Goal: Task Accomplishment & Management: Manage account settings

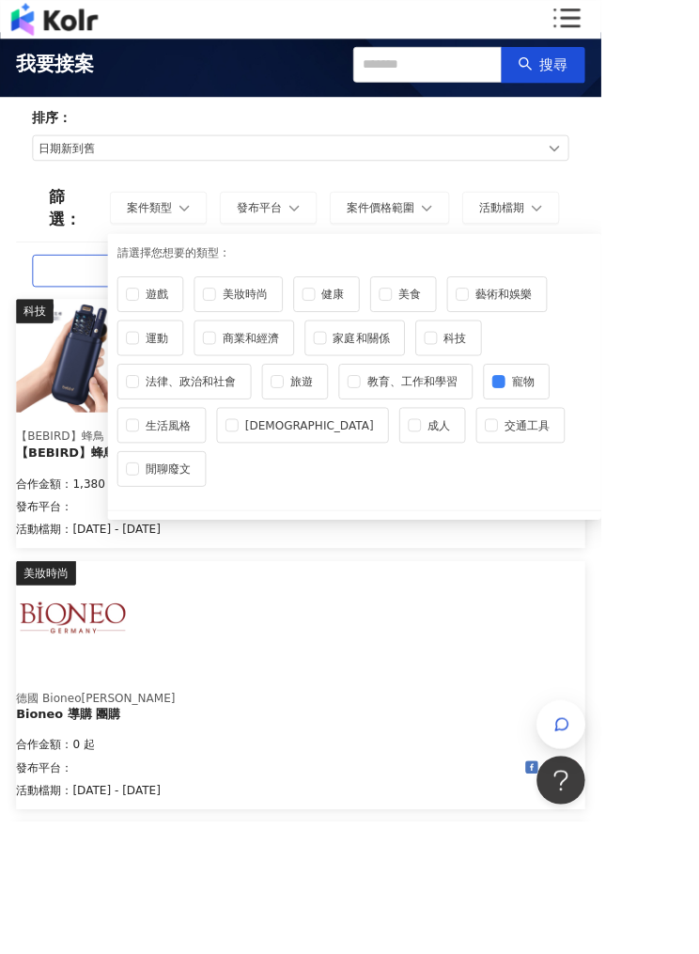
click at [347, 228] on button "發布平台" at bounding box center [312, 242] width 113 height 38
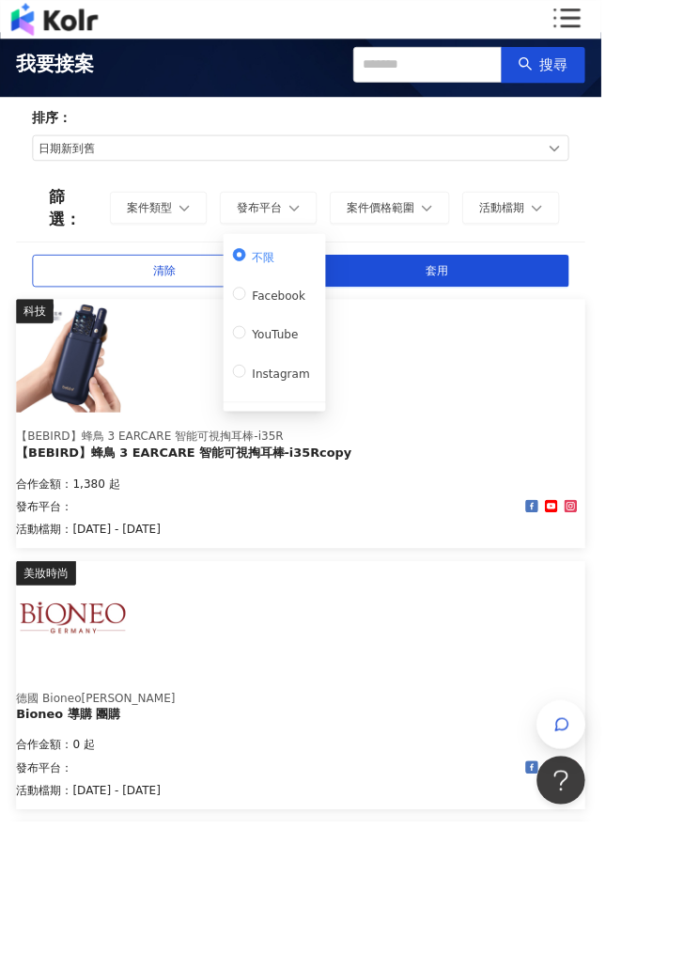
click at [326, 286] on label "不限" at bounding box center [315, 296] width 89 height 26
click at [467, 241] on span "案件價格範圍" at bounding box center [442, 241] width 79 height 15
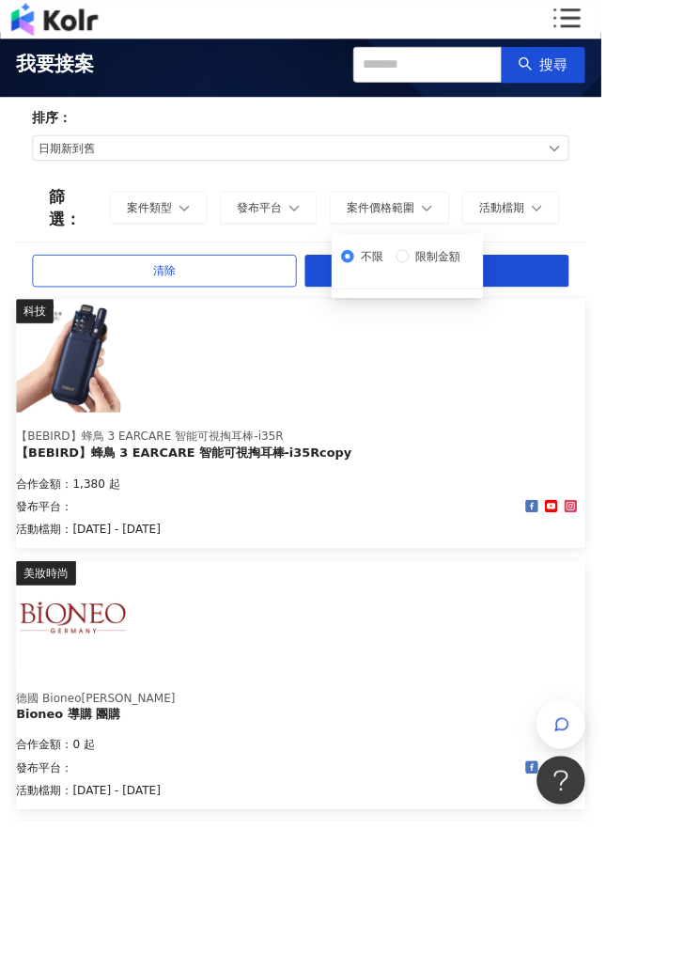
click at [612, 238] on button "活動檔期" at bounding box center [594, 242] width 113 height 38
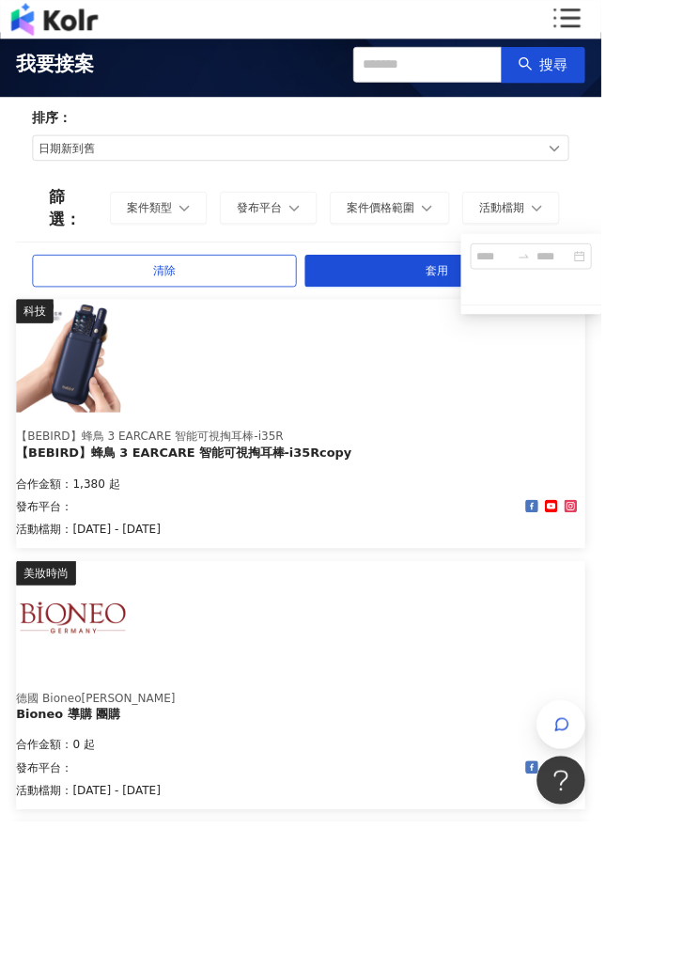
click at [637, 243] on button "活動檔期" at bounding box center [594, 242] width 113 height 38
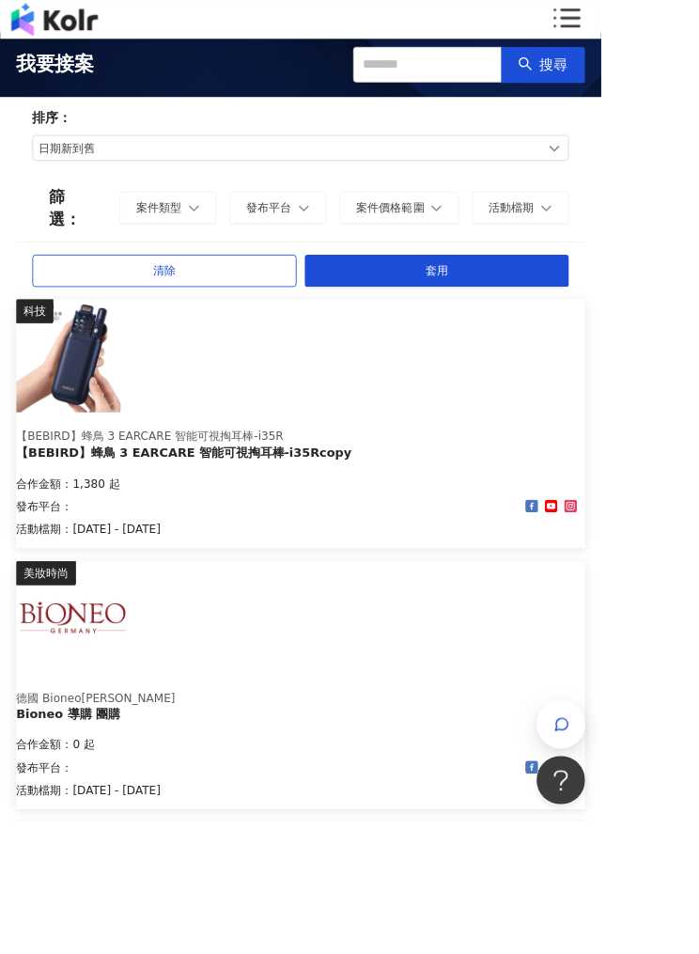
click at [531, 306] on button "套用" at bounding box center [507, 315] width 307 height 38
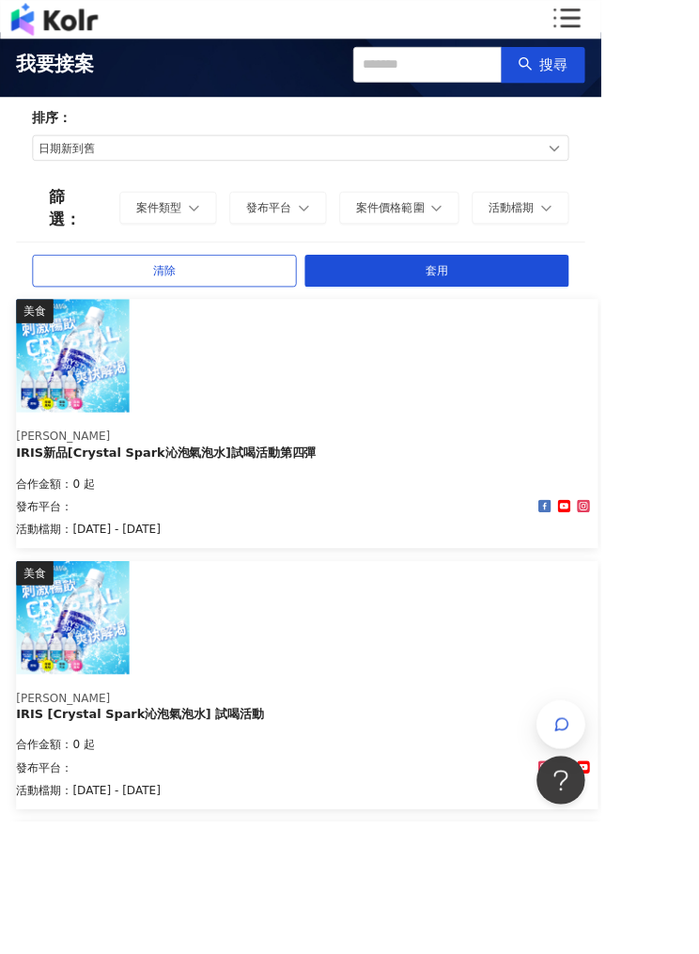
click at [206, 234] on span "案件類型" at bounding box center [185, 241] width 53 height 15
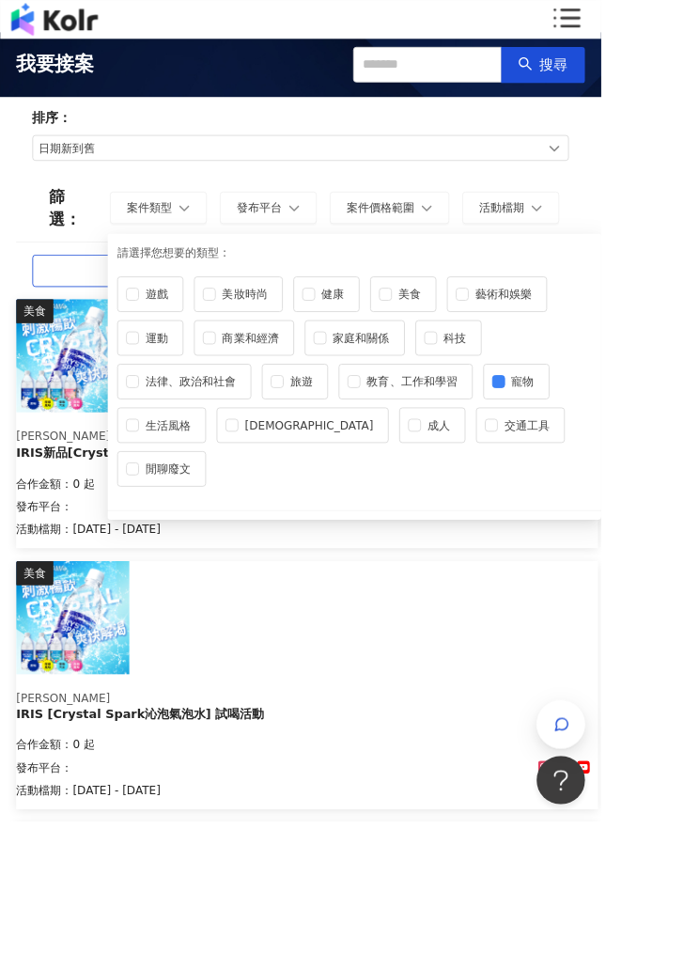
click at [202, 259] on button "案件類型" at bounding box center [184, 242] width 113 height 38
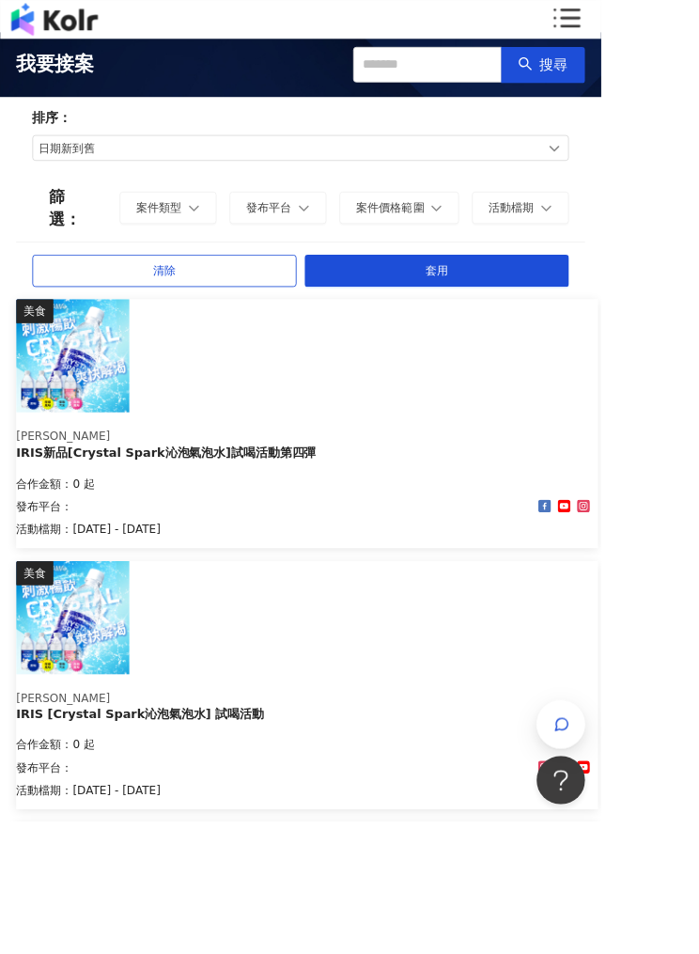
click at [211, 234] on span "案件類型" at bounding box center [185, 241] width 53 height 15
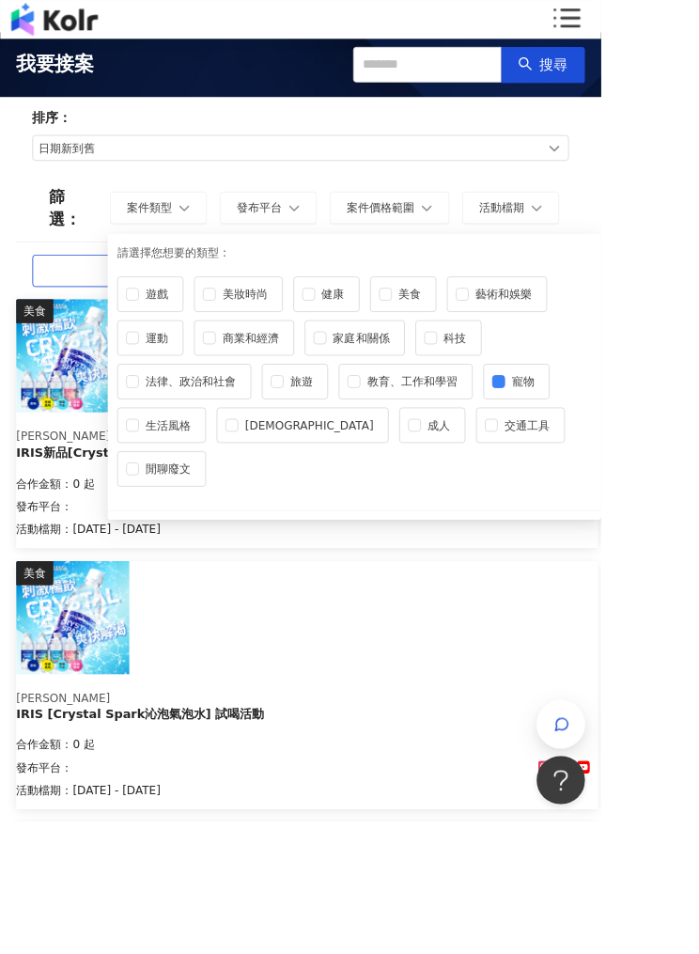
click at [189, 240] on span "案件類型" at bounding box center [174, 241] width 53 height 15
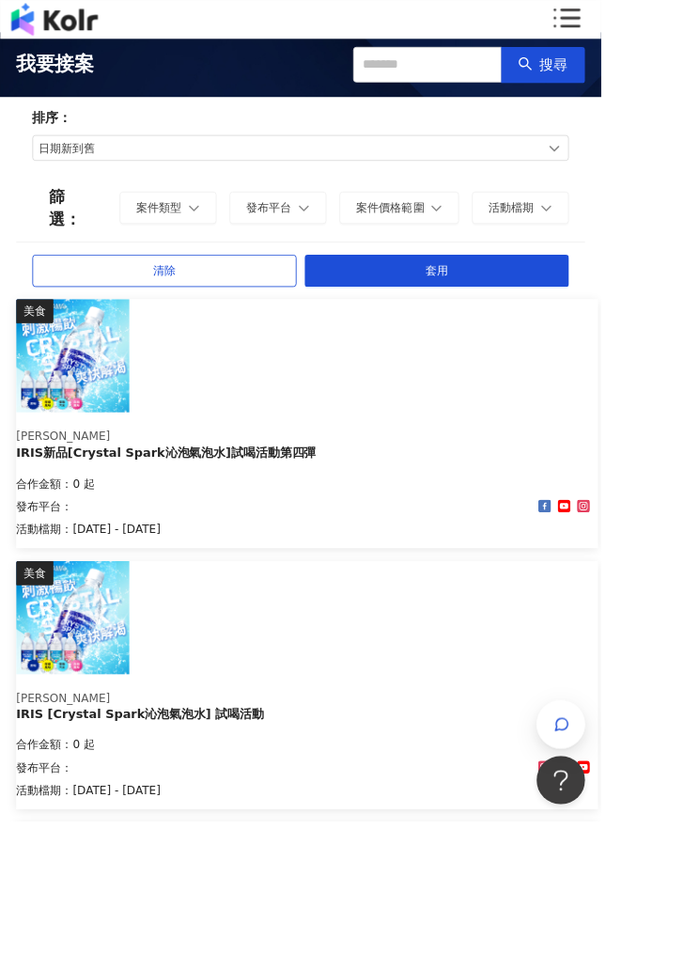
click at [573, 301] on button "套用" at bounding box center [507, 315] width 307 height 38
click at [574, 296] on button "套用" at bounding box center [507, 315] width 307 height 38
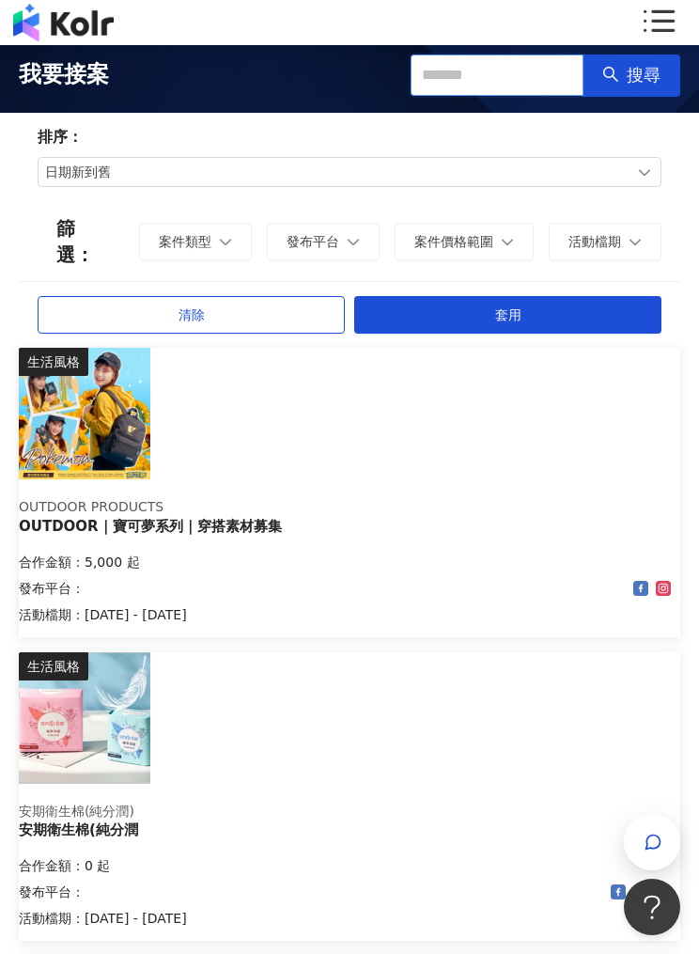
click at [428, 73] on input "text" at bounding box center [497, 76] width 173 height 42
type input "**"
click at [626, 73] on button "搜尋" at bounding box center [632, 76] width 98 height 42
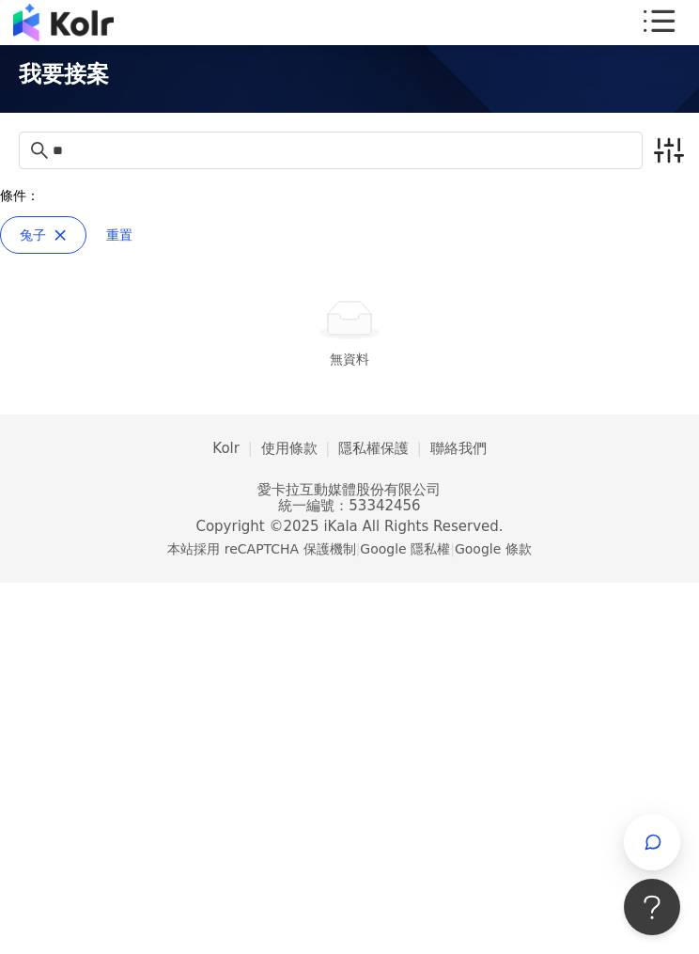
click at [55, 27] on img at bounding box center [63, 23] width 101 height 38
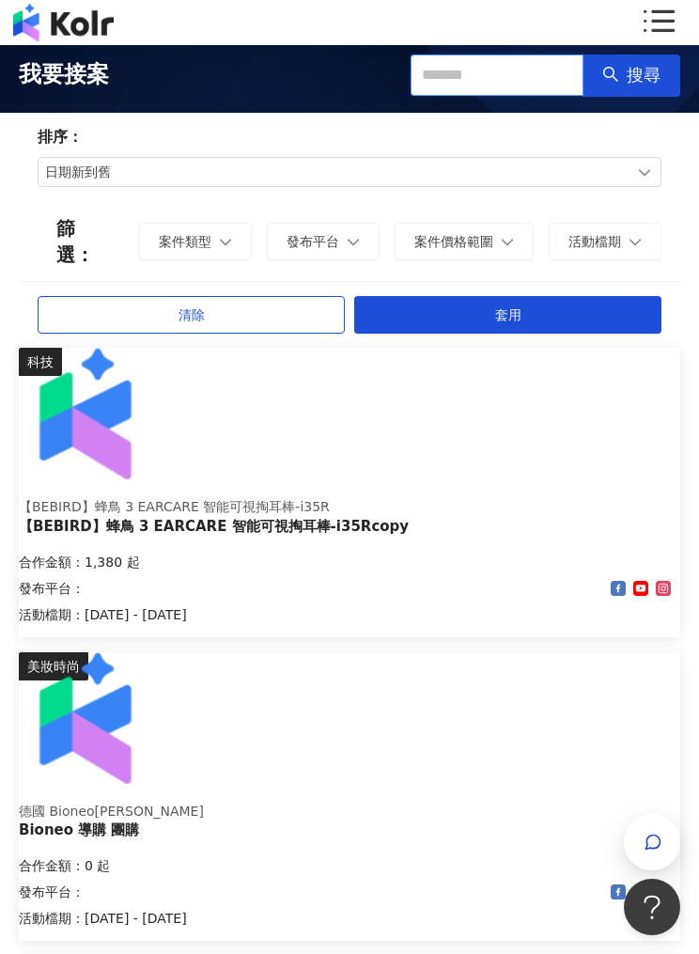
click at [431, 79] on input "text" at bounding box center [497, 76] width 173 height 42
type input "**"
click at [626, 78] on button "搜尋" at bounding box center [632, 76] width 98 height 42
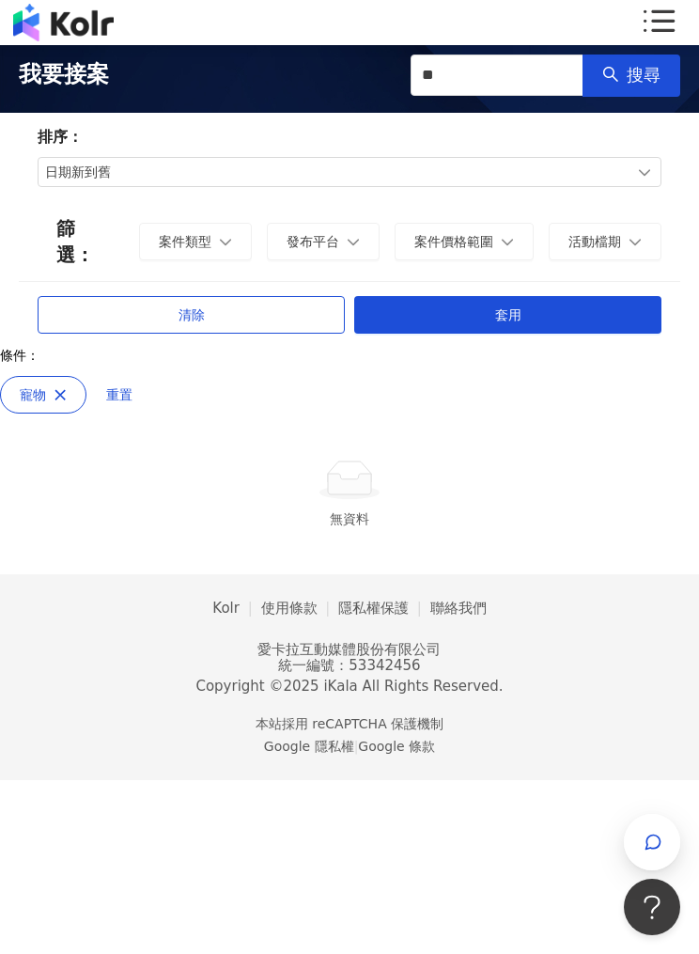
click at [136, 296] on button "清除" at bounding box center [191, 315] width 307 height 38
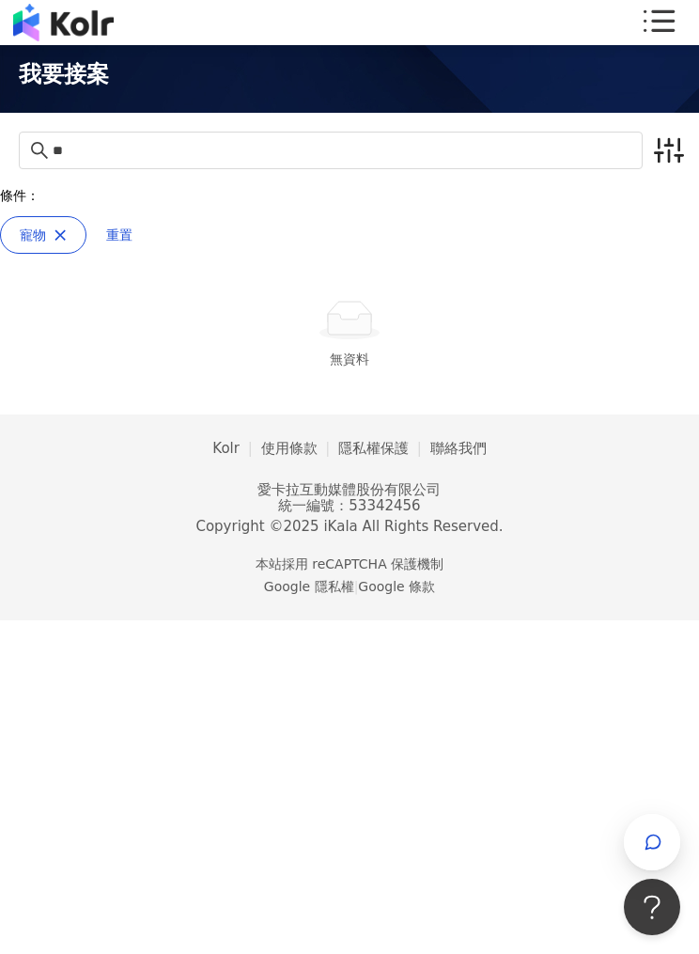
click at [65, 229] on icon "button" at bounding box center [60, 234] width 10 height 10
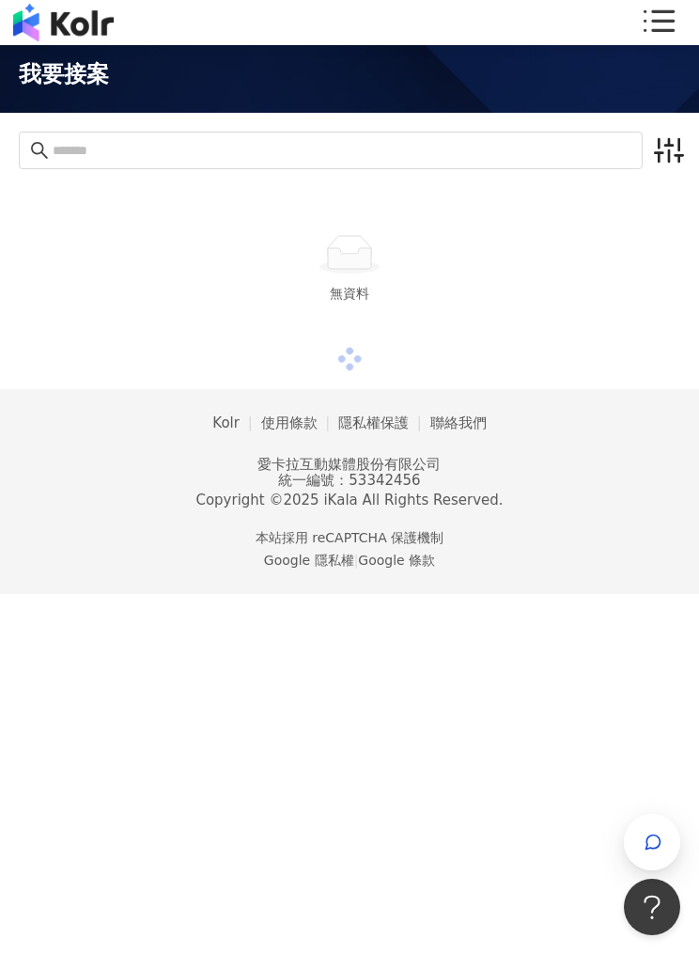
click at [682, 149] on icon "button" at bounding box center [669, 150] width 30 height 30
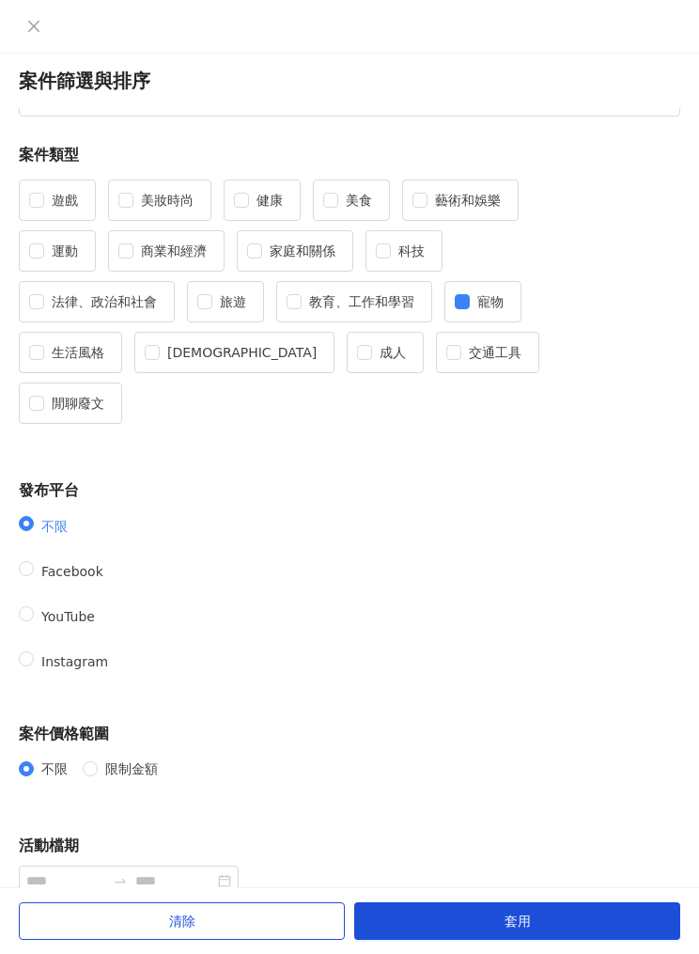
scroll to position [64, 0]
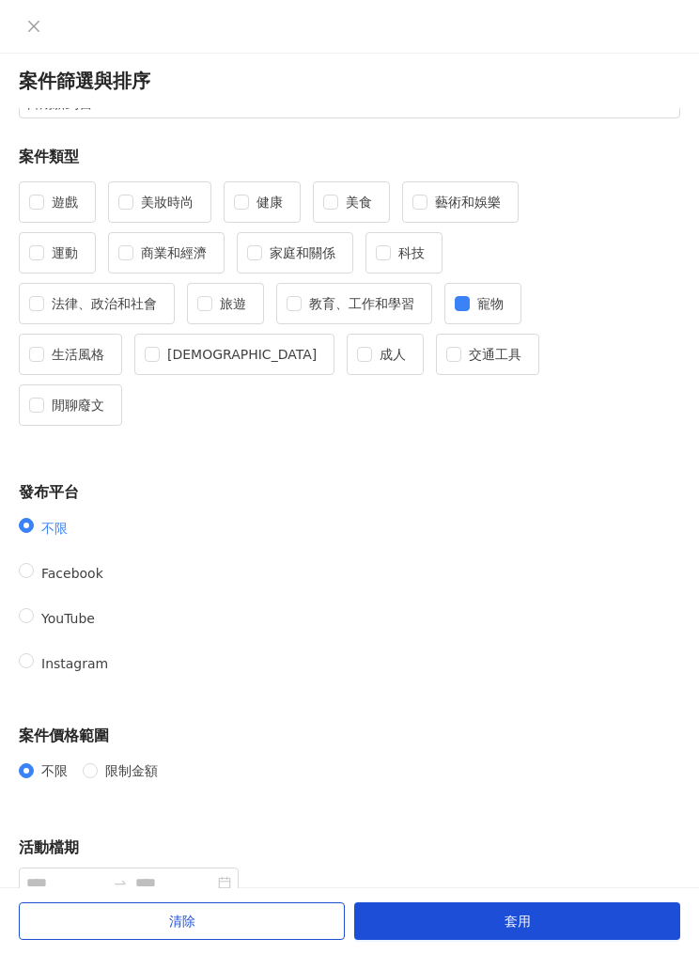
click at [550, 918] on button "套用" at bounding box center [517, 922] width 326 height 38
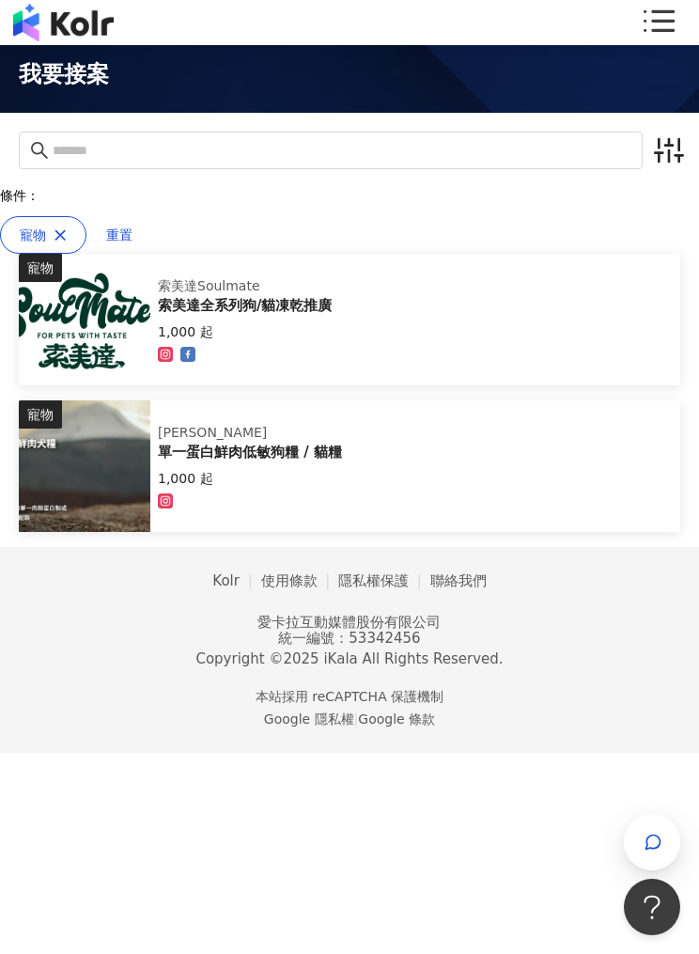
click at [78, 302] on img at bounding box center [85, 320] width 132 height 132
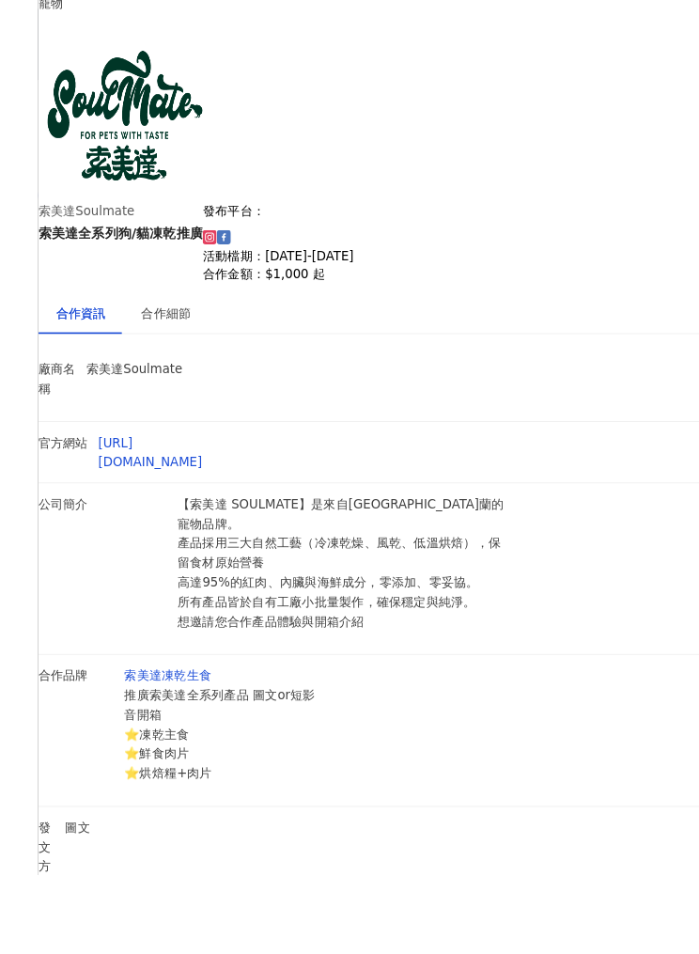
scroll to position [20, 0]
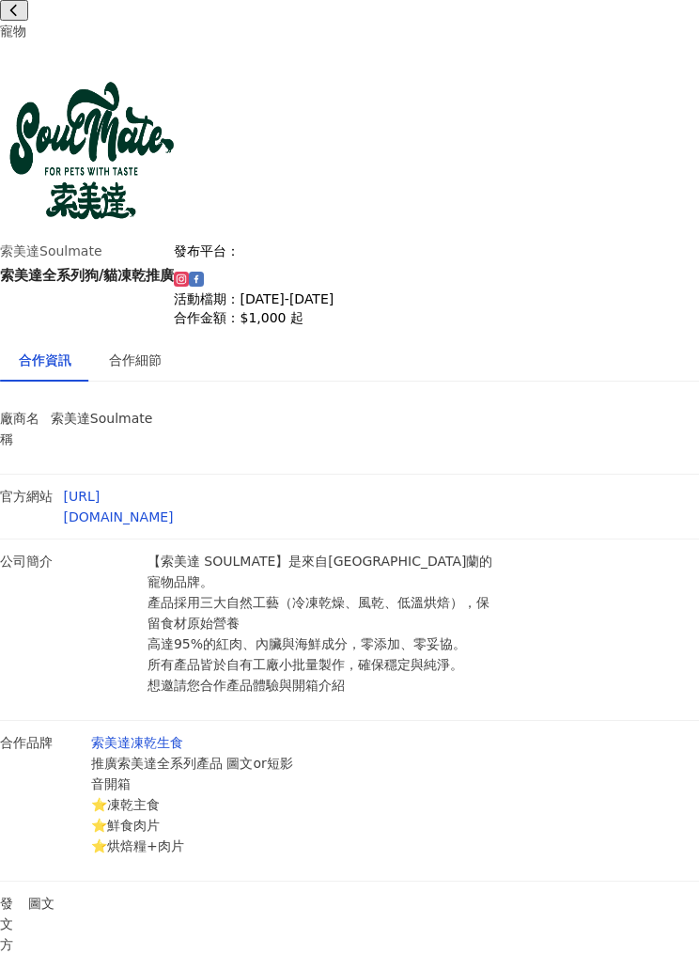
click at [16, 14] on button at bounding box center [14, 10] width 28 height 21
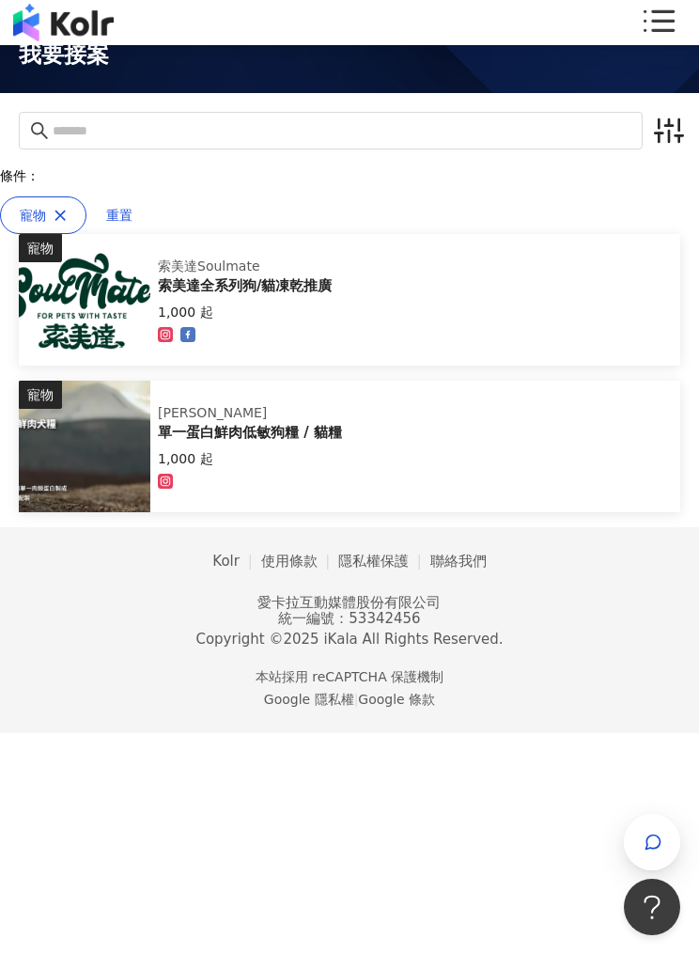
click at [315, 427] on div "單一蛋白鮮肉低敏狗糧 / 貓糧" at bounding box center [250, 433] width 184 height 20
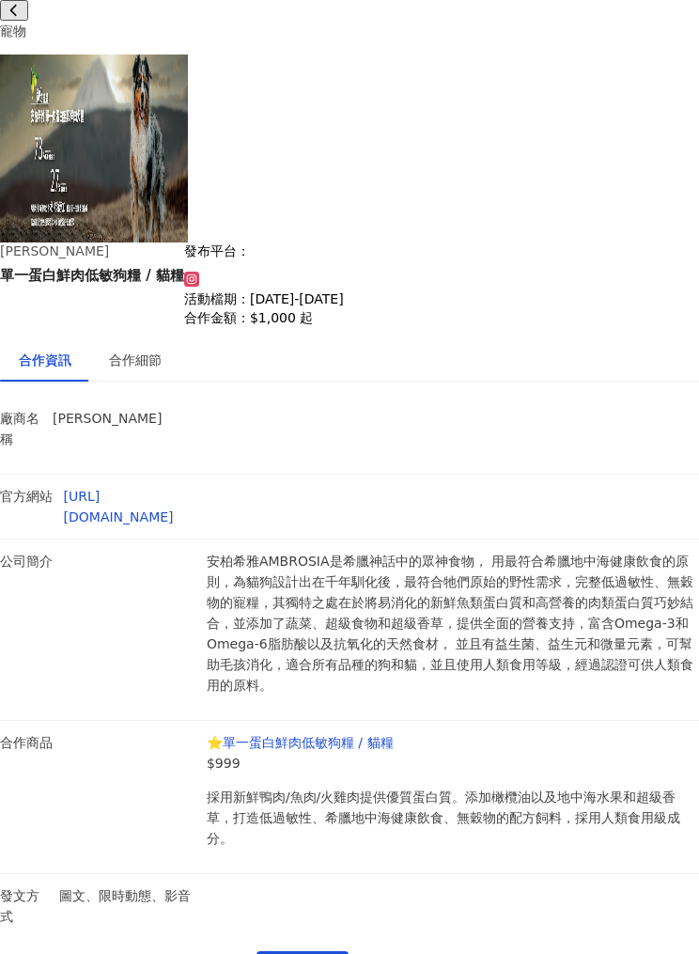
click at [21, 17] on icon at bounding box center [14, 10] width 13 height 13
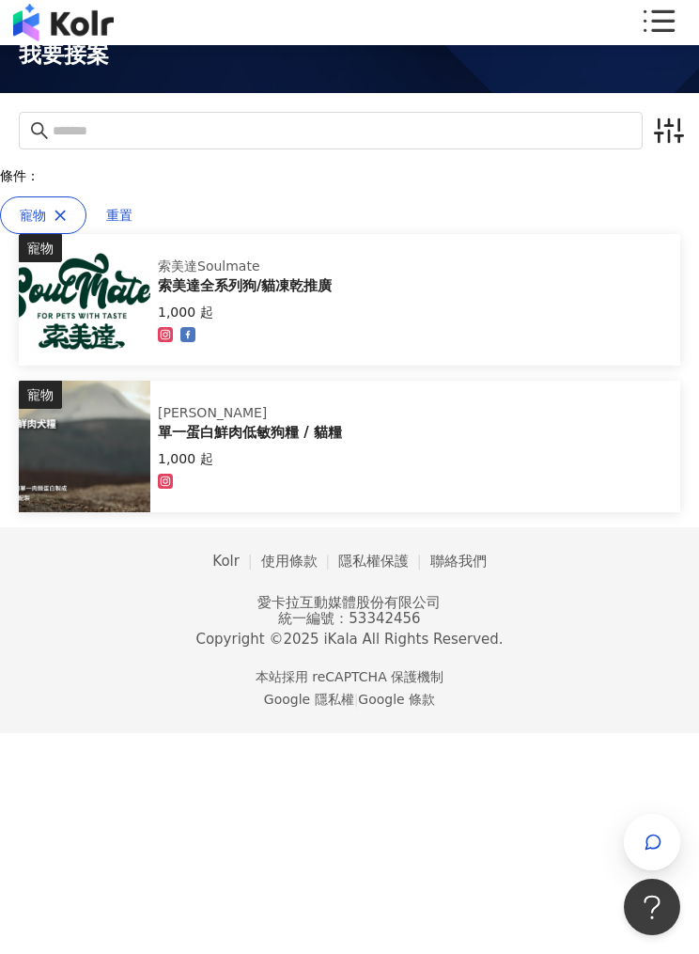
click at [74, 11] on img at bounding box center [63, 23] width 101 height 38
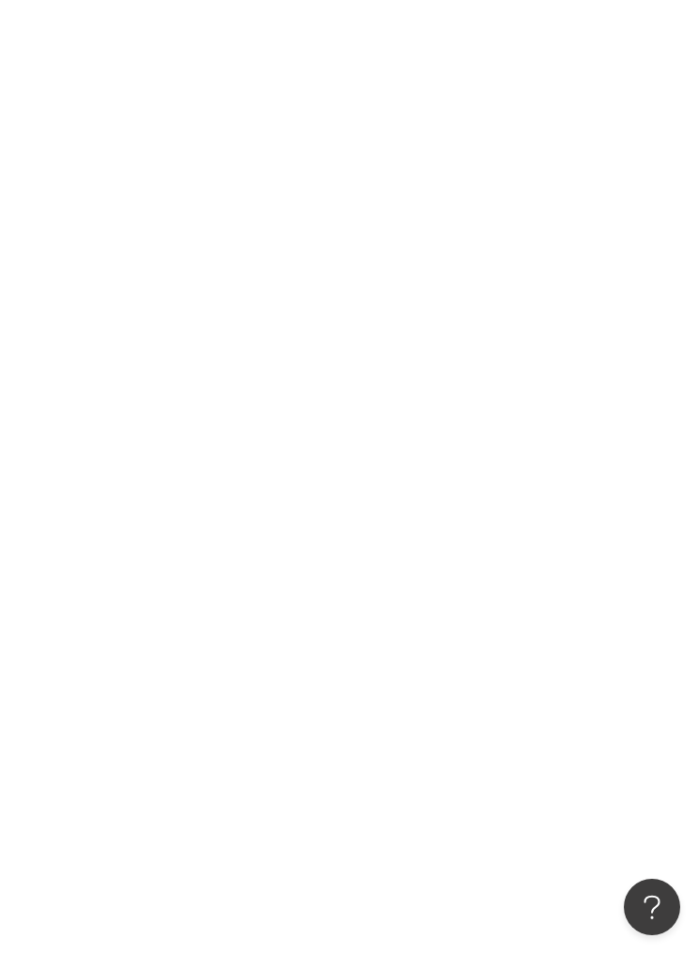
scroll to position [20, 0]
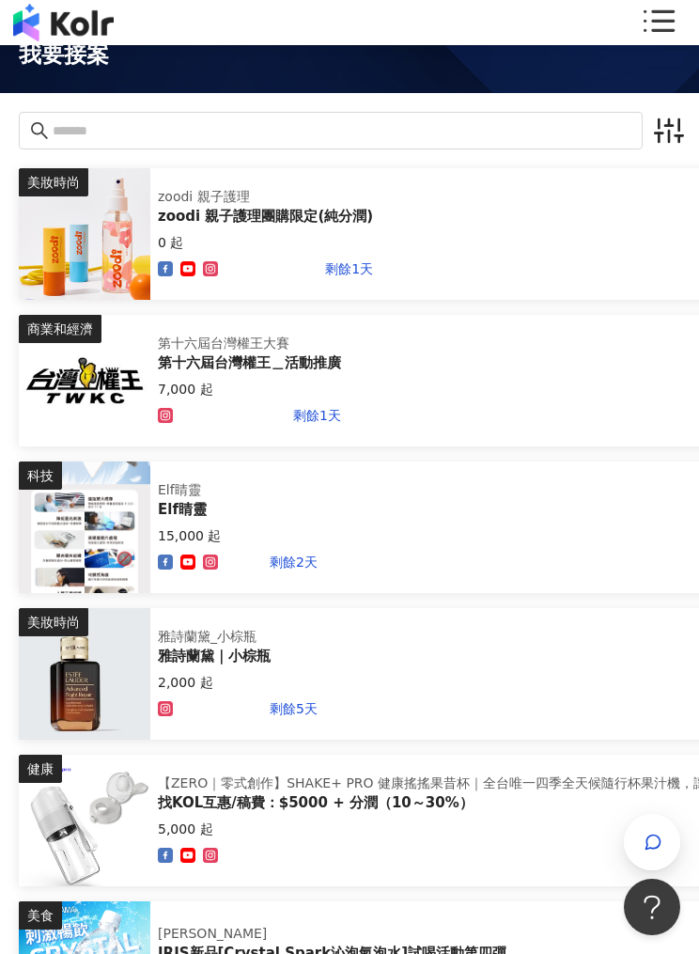
click at [665, 34] on icon at bounding box center [658, 23] width 38 height 38
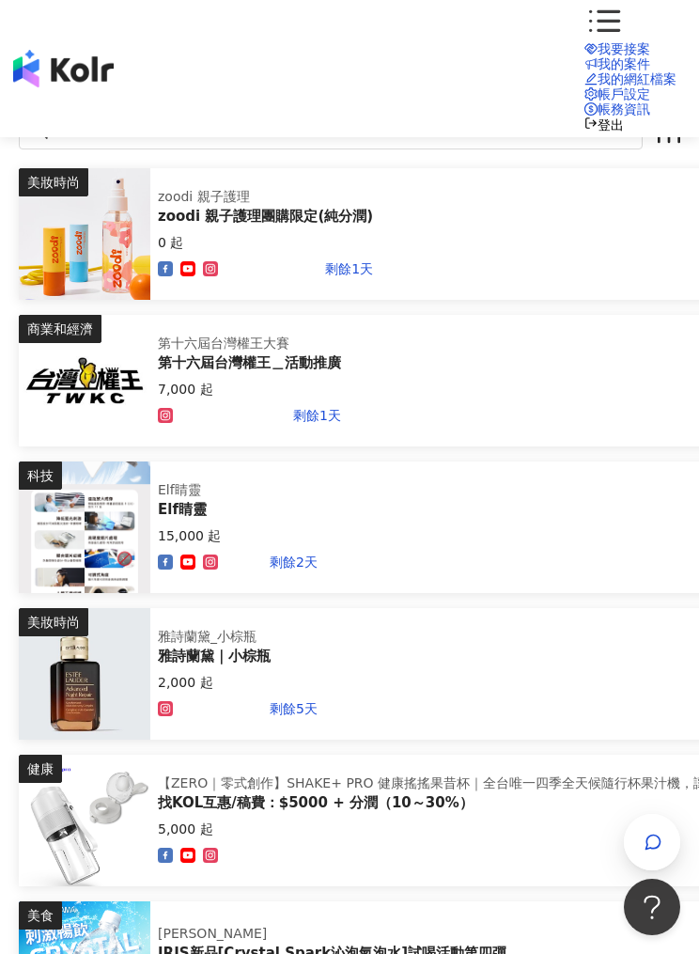
click at [585, 86] on link "我的網紅檔案" at bounding box center [631, 78] width 92 height 15
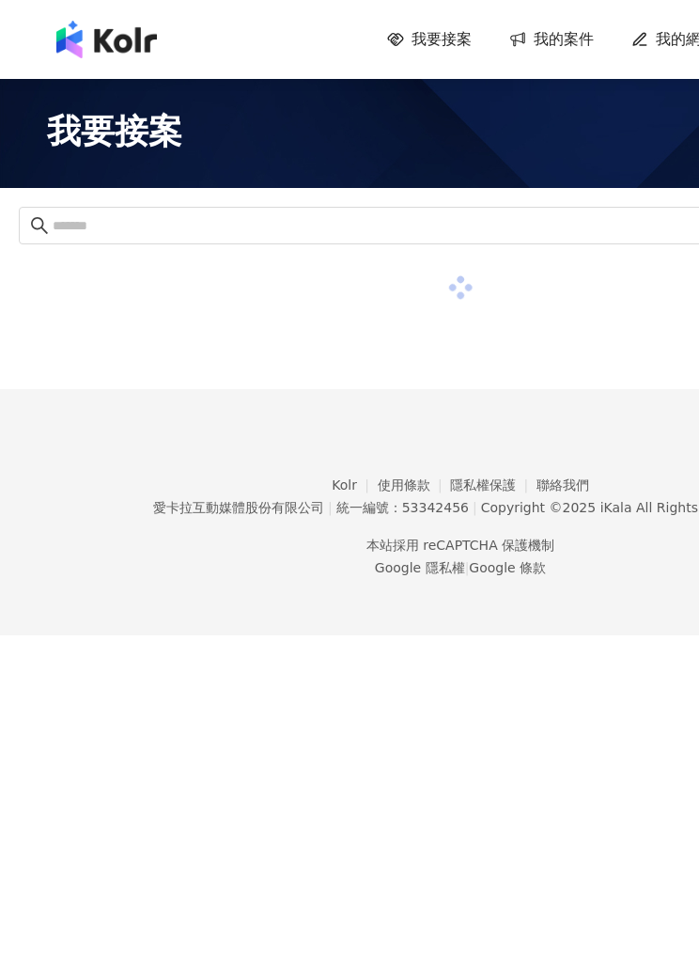
scroll to position [85, 0]
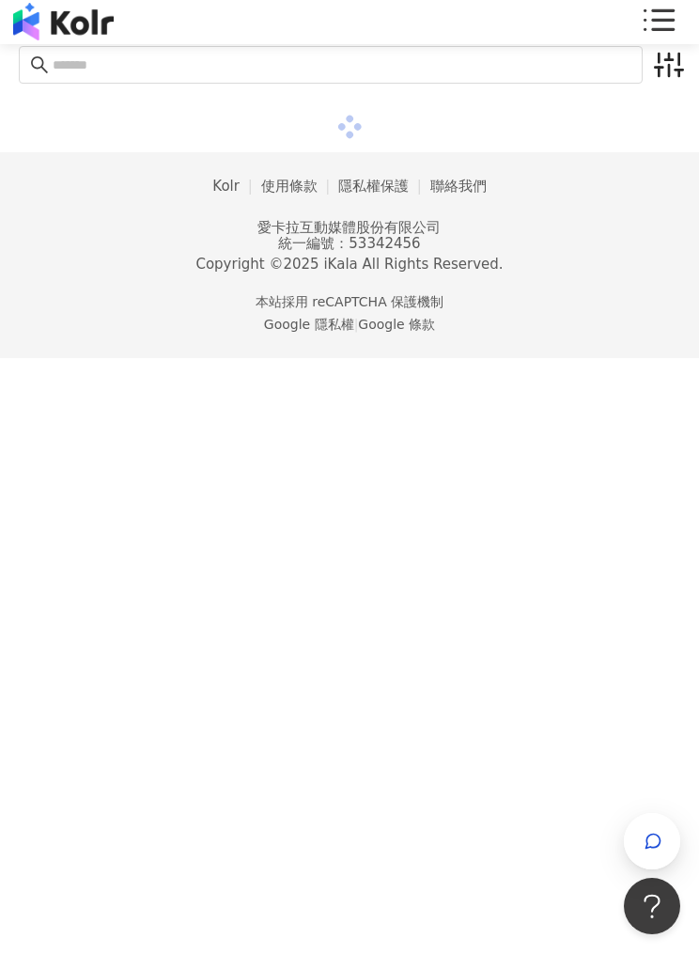
click at [675, 24] on icon at bounding box center [658, 23] width 38 height 38
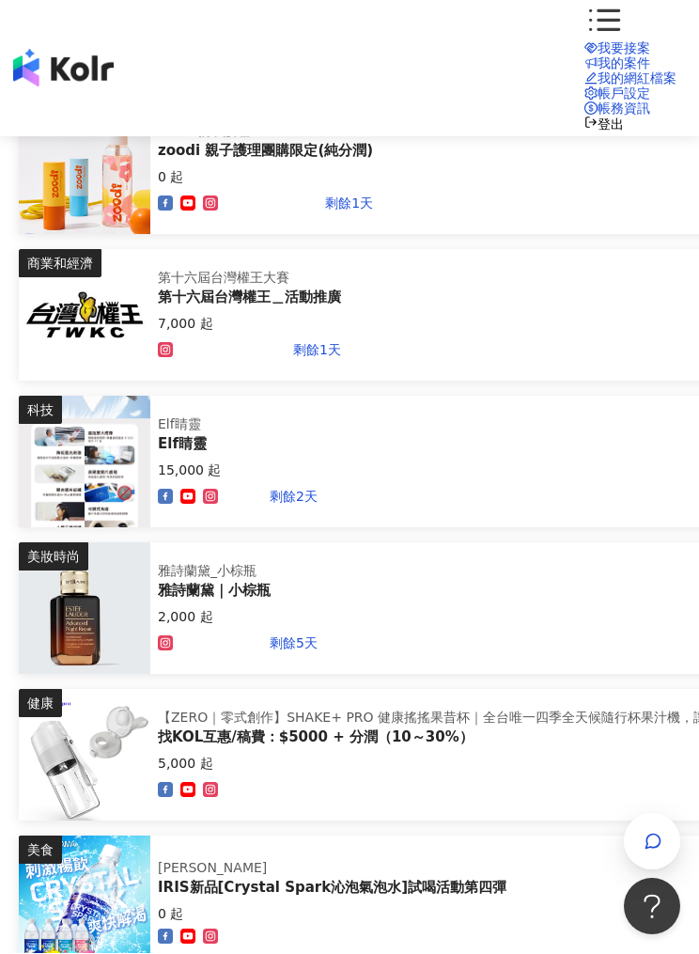
scroll to position [86, 0]
click at [585, 102] on link "帳戶設定" at bounding box center [618, 93] width 66 height 15
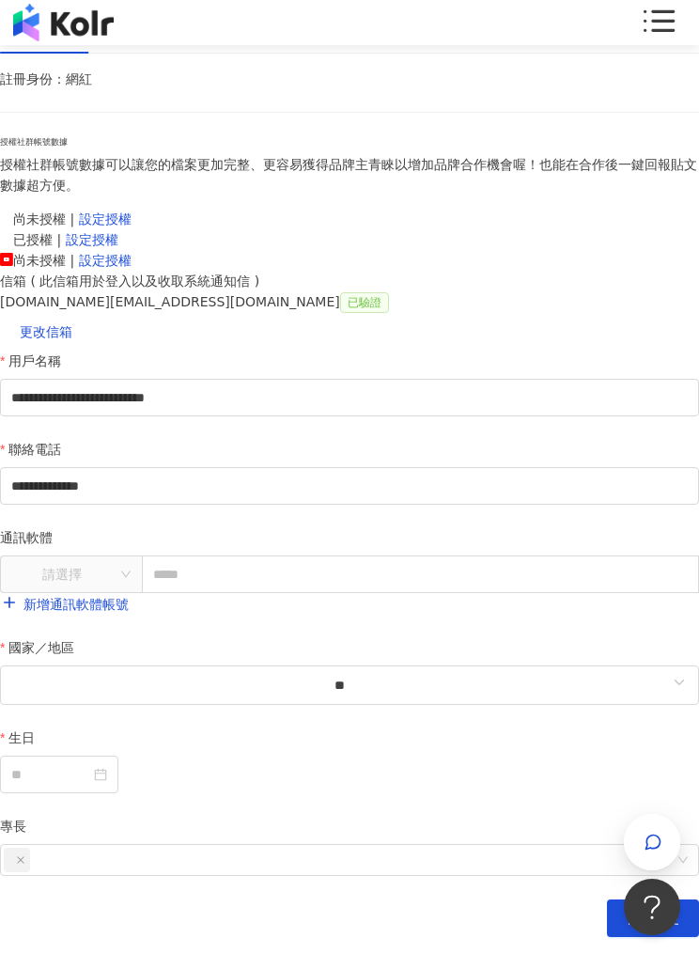
click at [342, 42] on div "帳務資訊" at bounding box center [316, 32] width 53 height 21
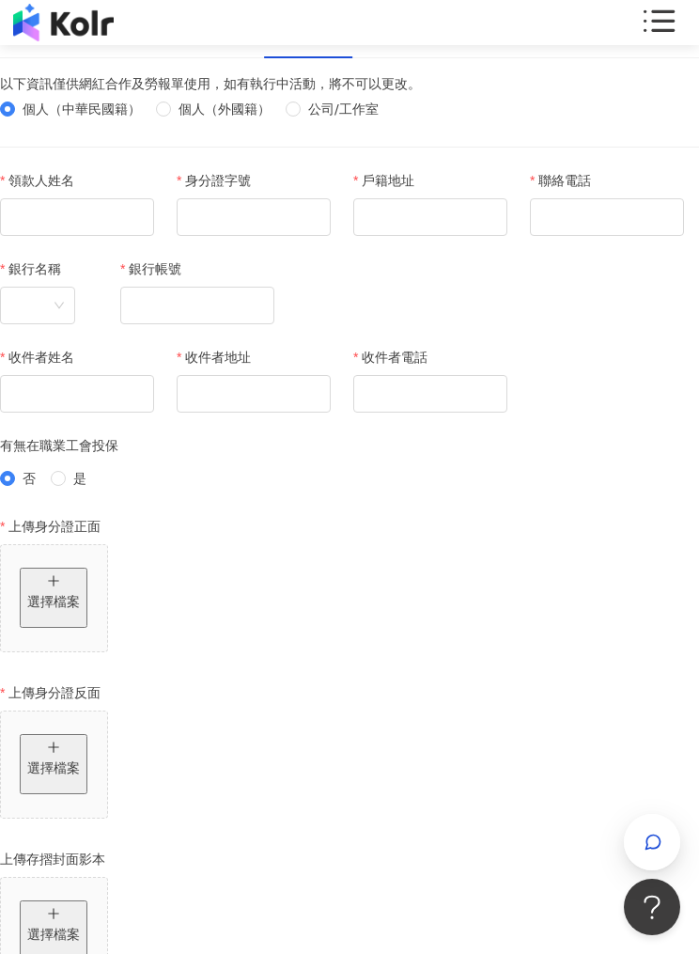
click at [71, 47] on div "個人資料" at bounding box center [45, 36] width 53 height 21
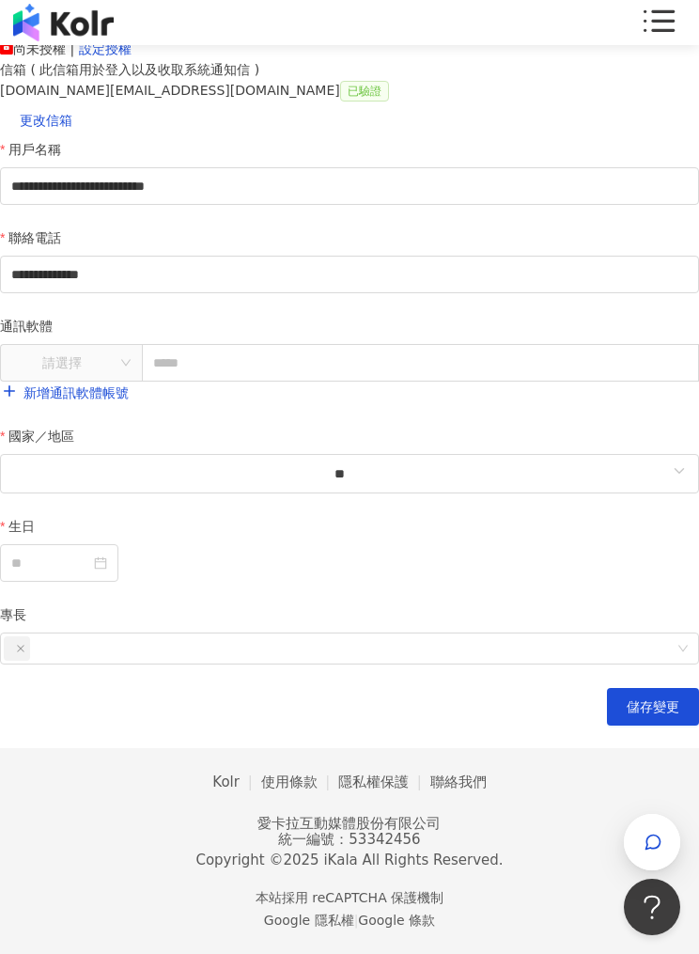
scroll to position [537, 0]
click at [49, 34] on img at bounding box center [63, 23] width 101 height 38
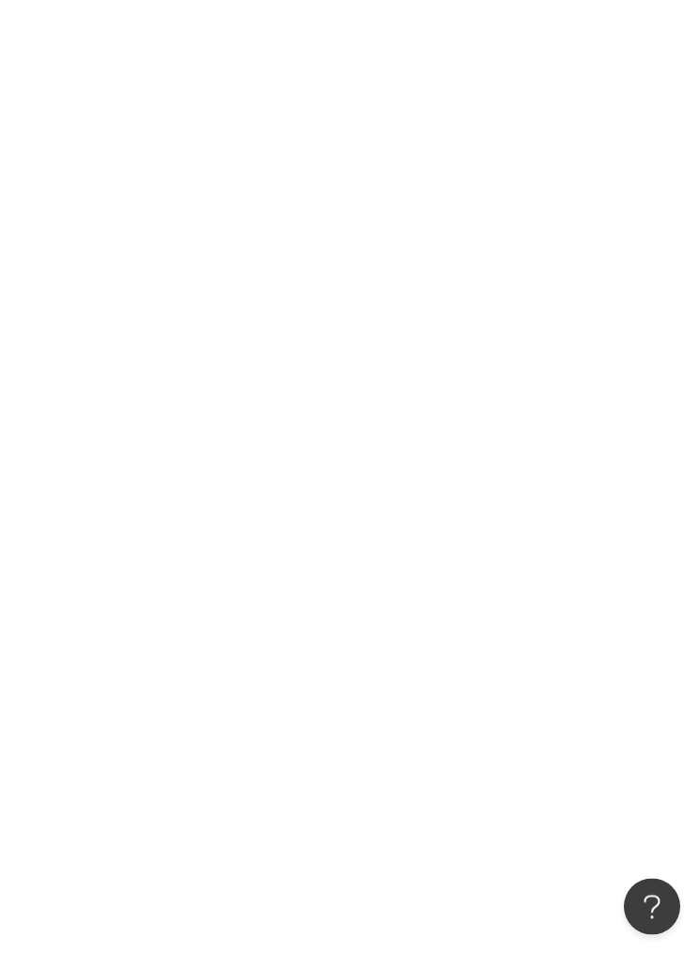
scroll to position [20, 0]
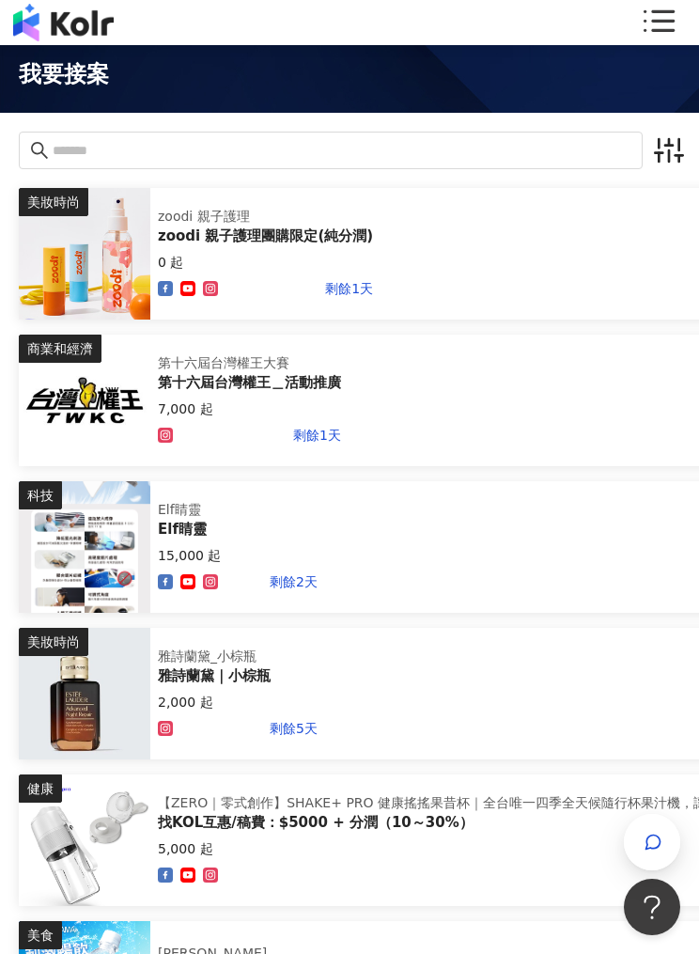
click at [35, 404] on img at bounding box center [85, 401] width 132 height 132
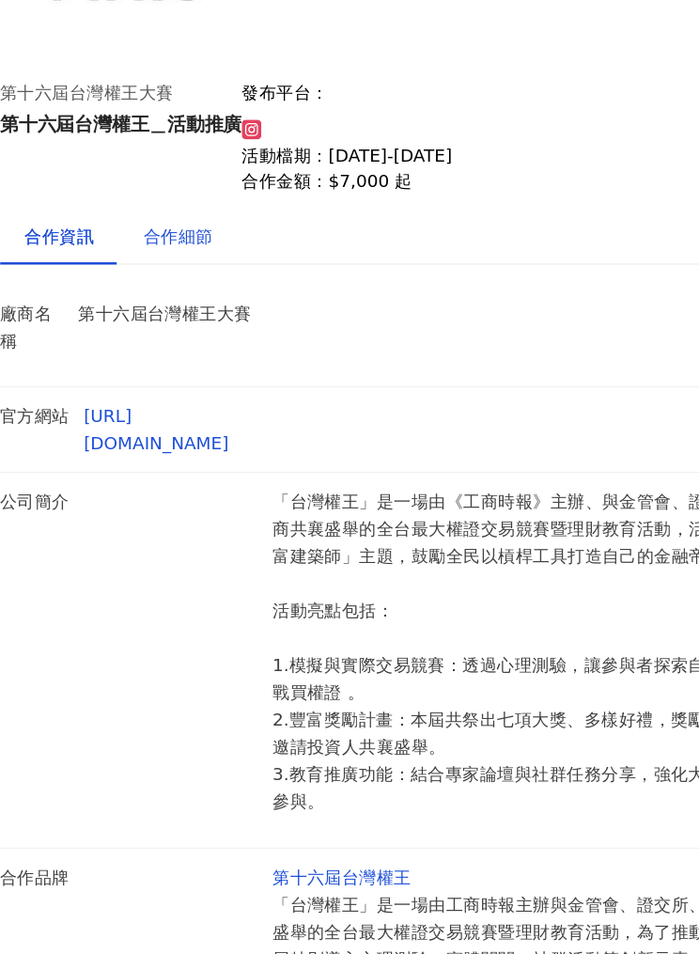
click at [149, 350] on div "合作細節" at bounding box center [135, 360] width 53 height 21
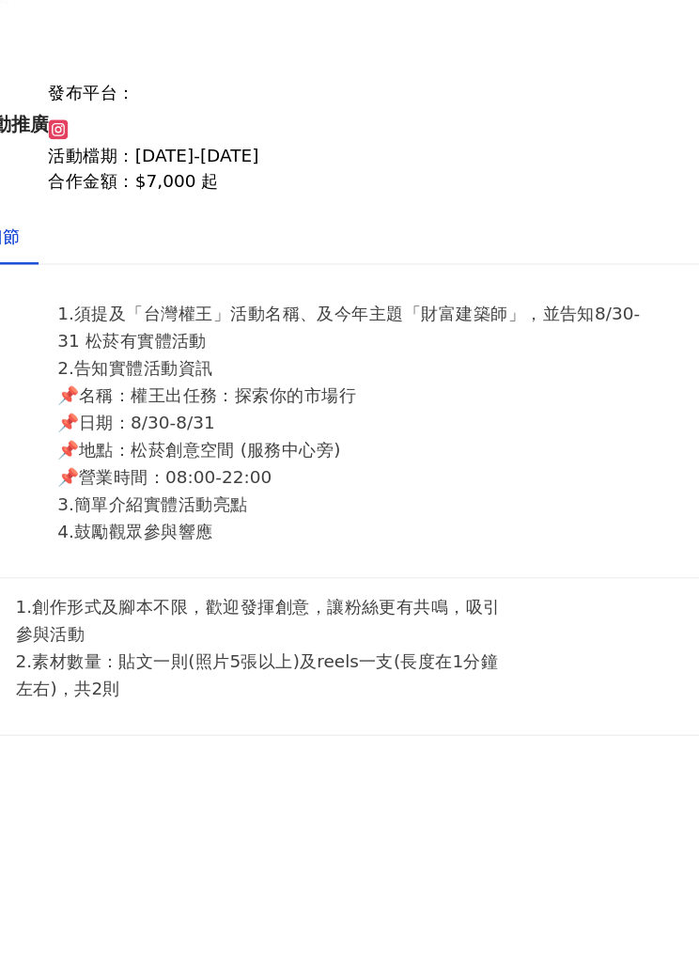
scroll to position [182, 0]
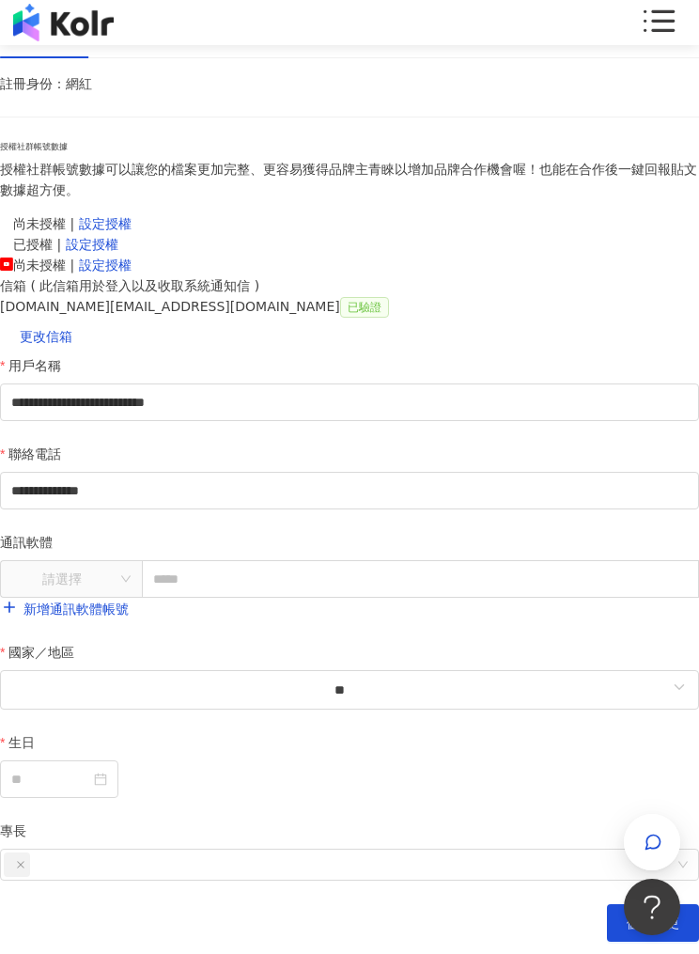
scroll to position [21, 0]
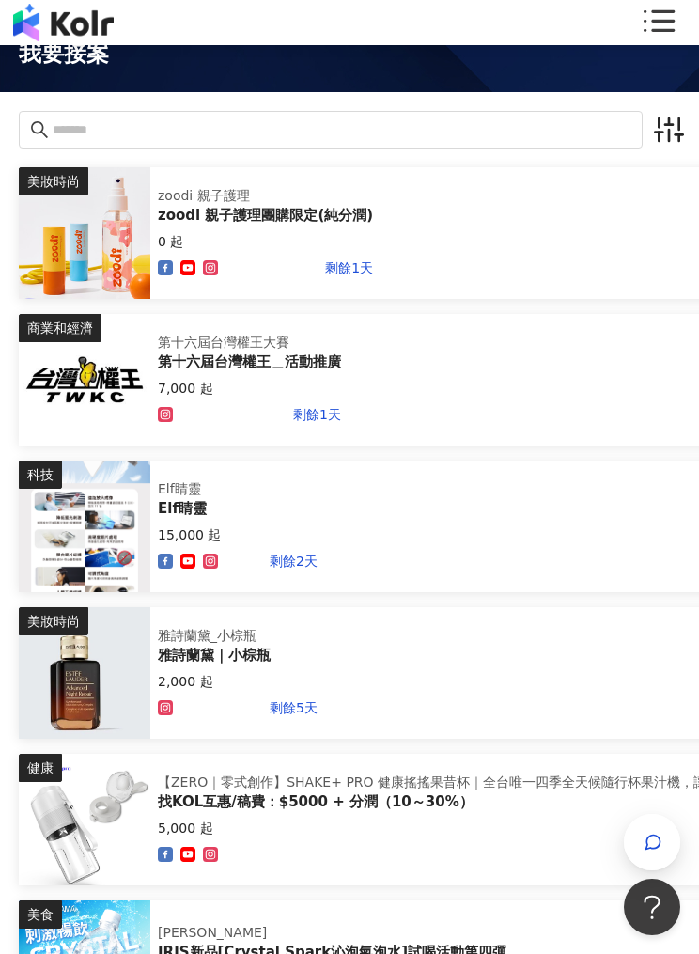
click at [669, 132] on line "button" at bounding box center [669, 135] width 0 height 11
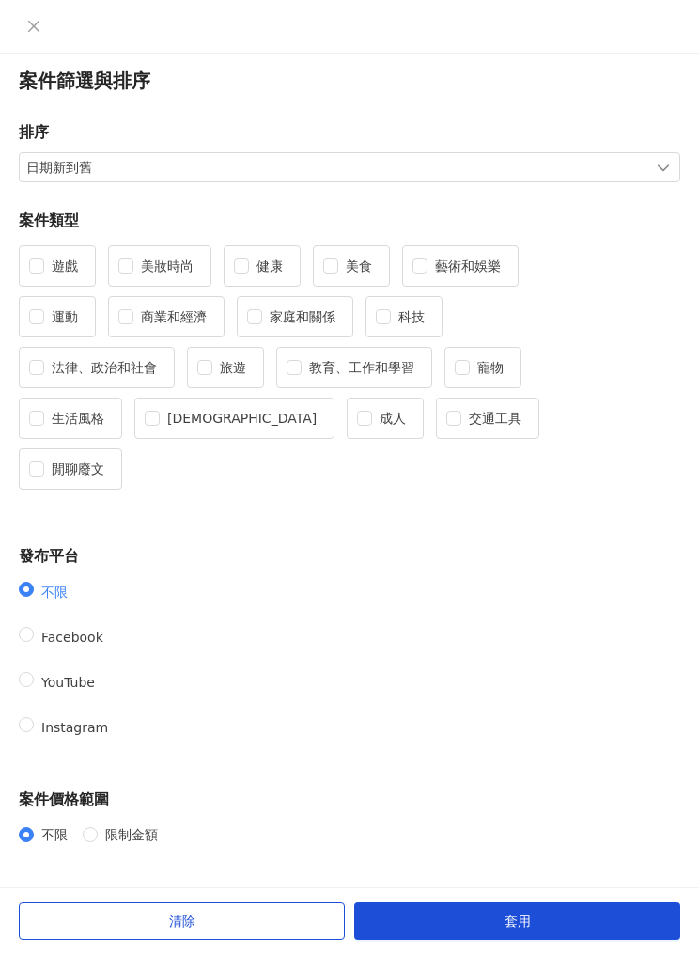
click at [122, 398] on label "生活風格" at bounding box center [70, 418] width 103 height 41
click at [594, 940] on button "套用" at bounding box center [517, 922] width 326 height 38
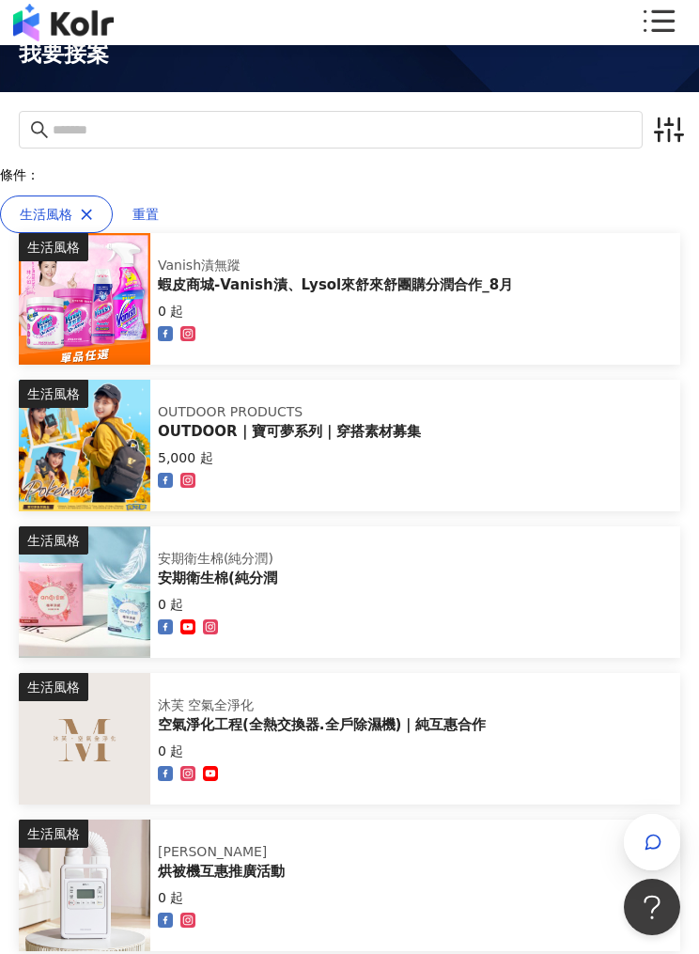
click at [483, 719] on div "生活風格 沐芙 空氣全淨化 空氣淨化工程(全熱交換器.全戶除濕機)｜純互惠合作 0 起" at bounding box center [350, 739] width 662 height 132
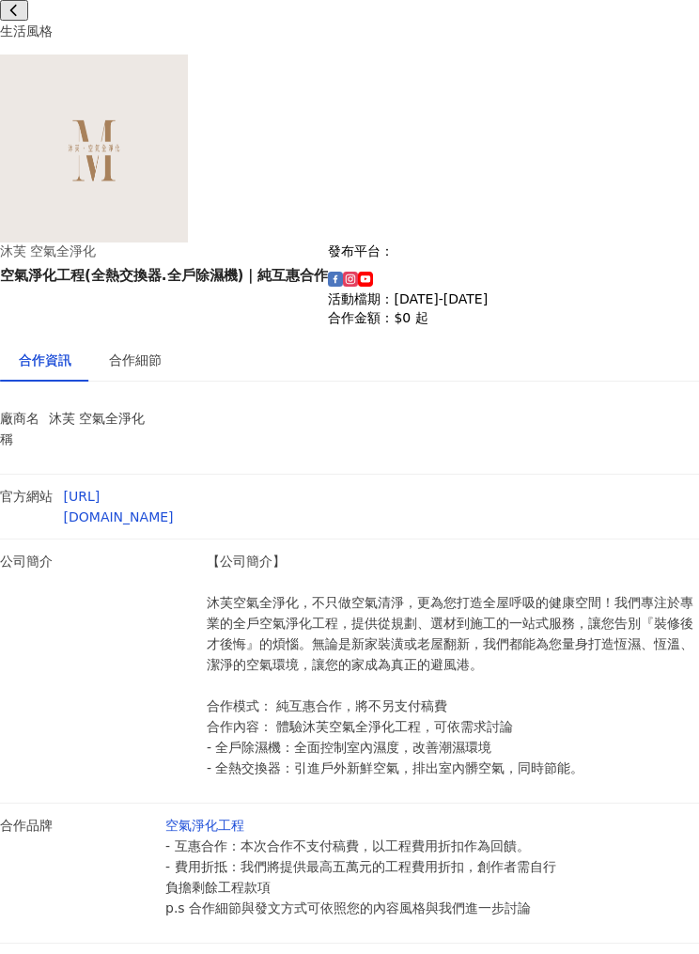
scroll to position [57, 0]
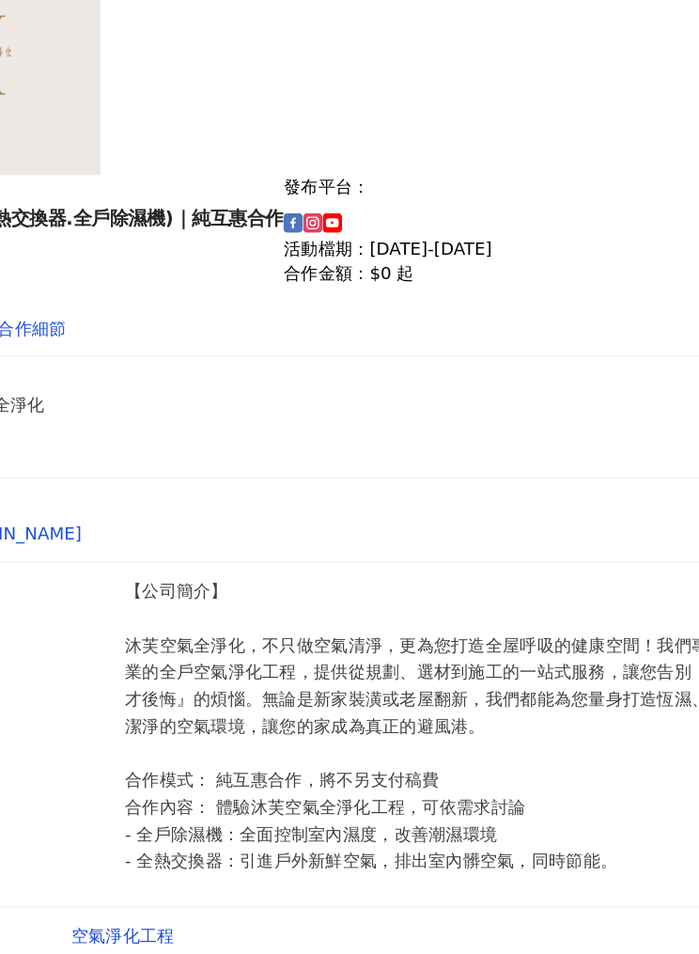
click at [109, 350] on div "合作細節" at bounding box center [135, 360] width 53 height 21
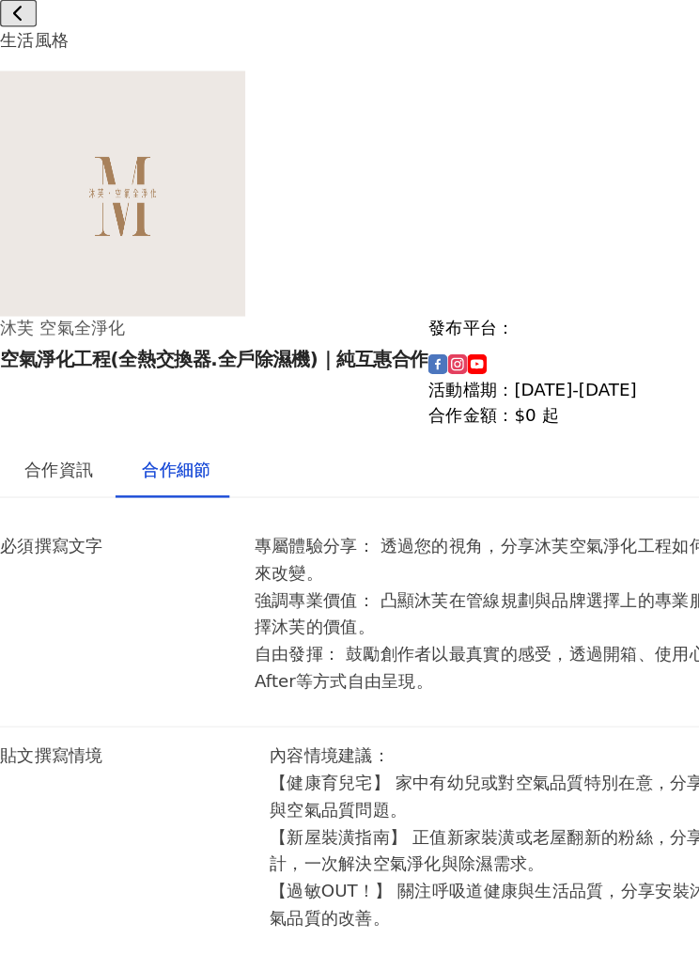
scroll to position [0, 0]
click at [50, 350] on div "合作資訊" at bounding box center [45, 360] width 53 height 21
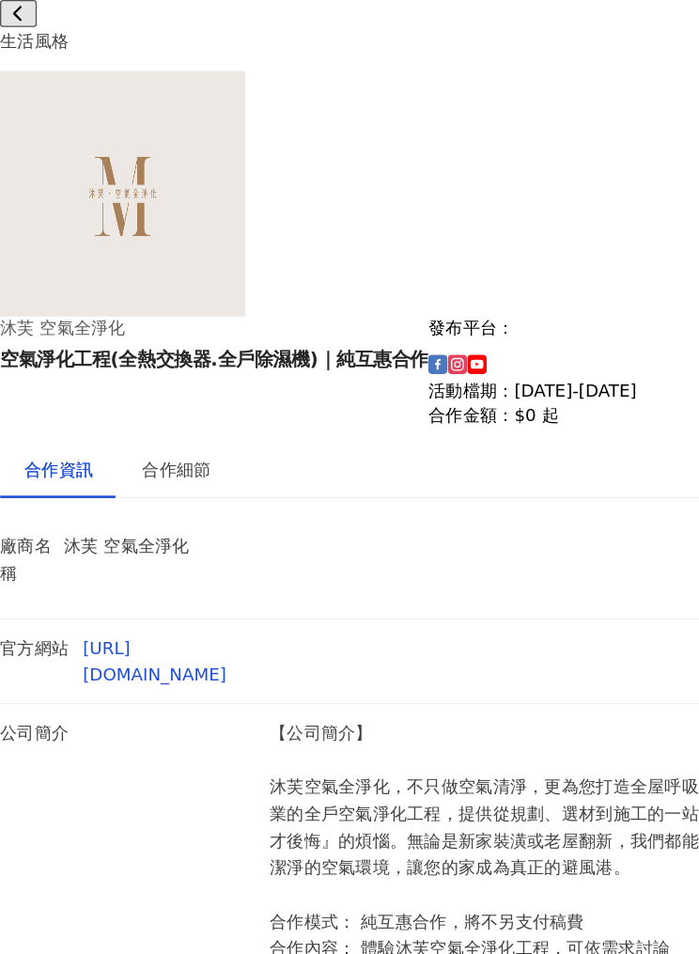
scroll to position [124, 0]
click at [17, 16] on icon at bounding box center [13, 10] width 7 height 11
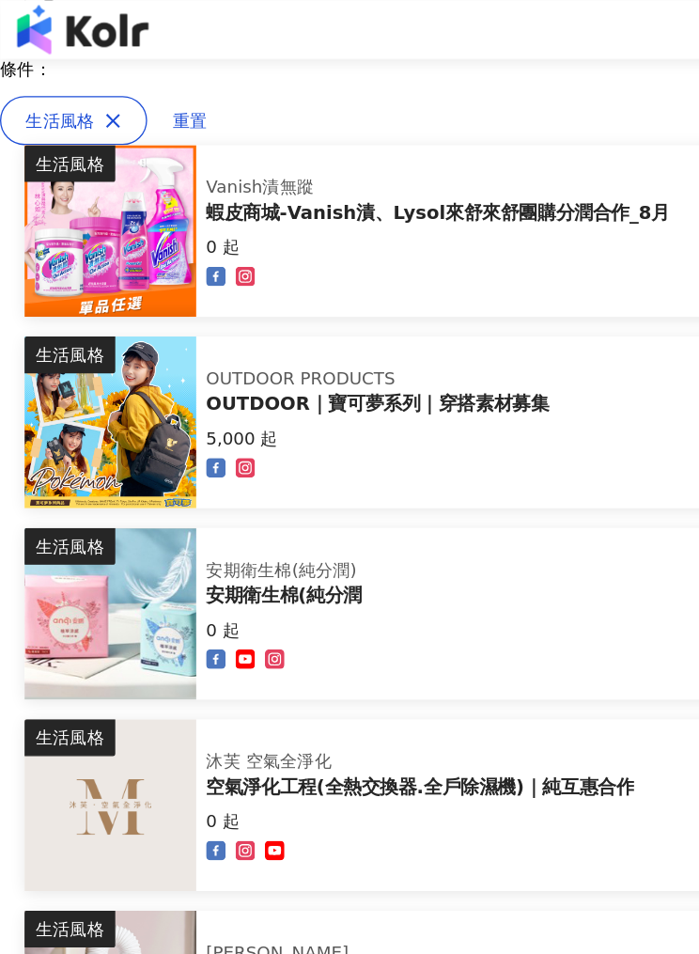
scroll to position [0, 0]
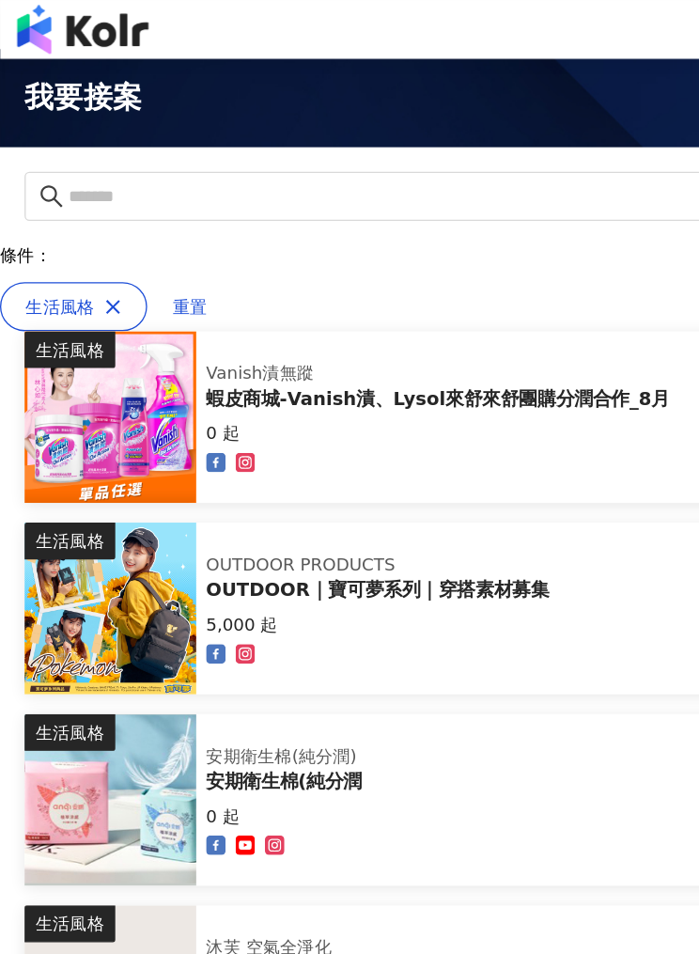
click at [93, 228] on icon "button" at bounding box center [86, 234] width 13 height 13
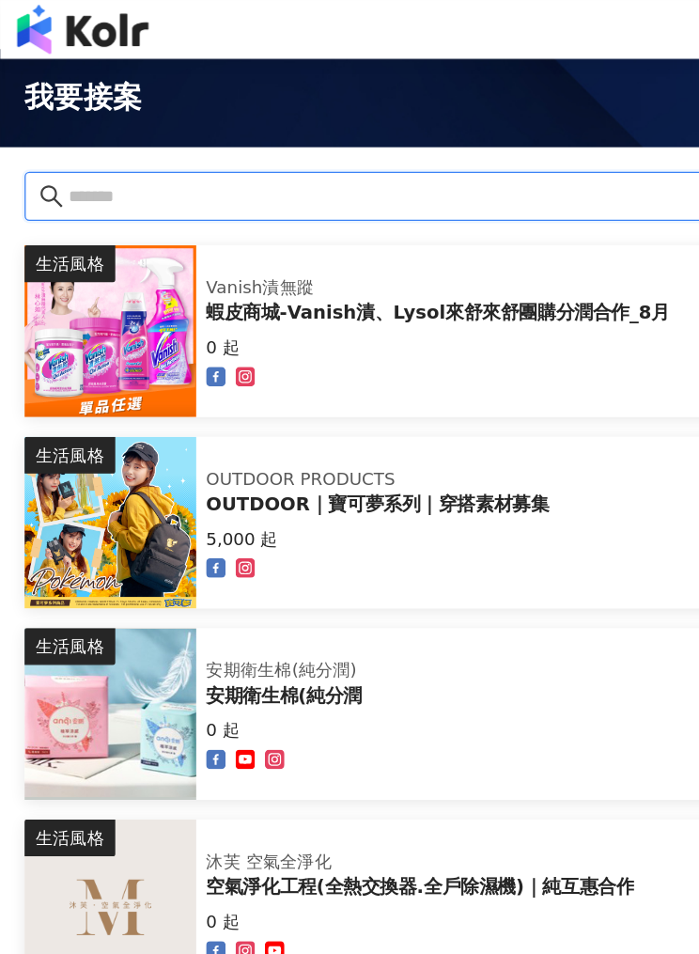
click at [194, 157] on input "text" at bounding box center [342, 150] width 579 height 21
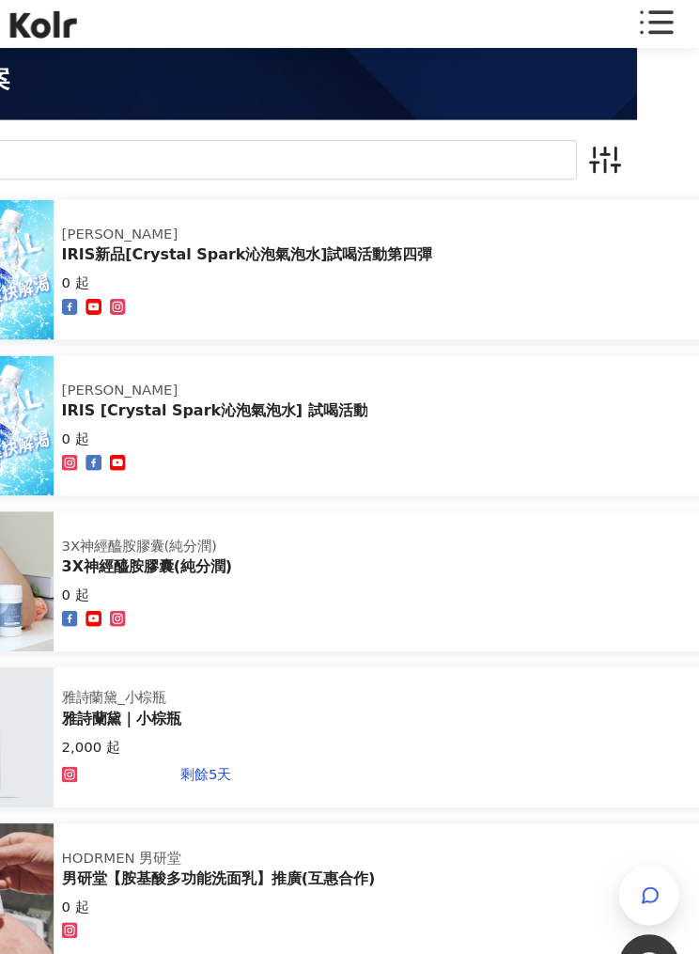
click at [601, 159] on line "button" at bounding box center [601, 157] width 0 height 8
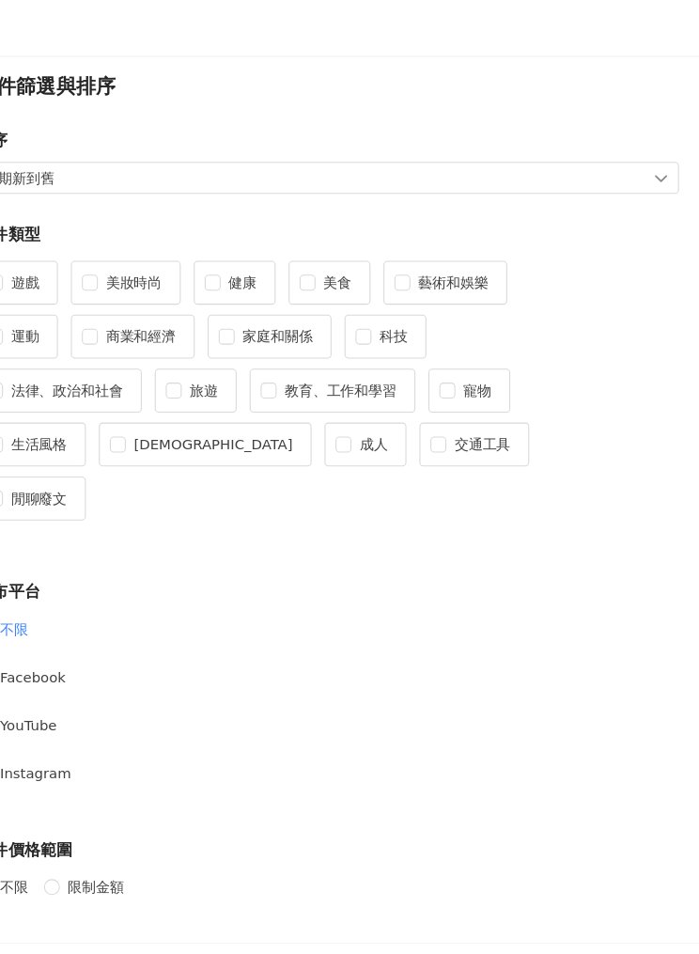
scroll to position [121, 58]
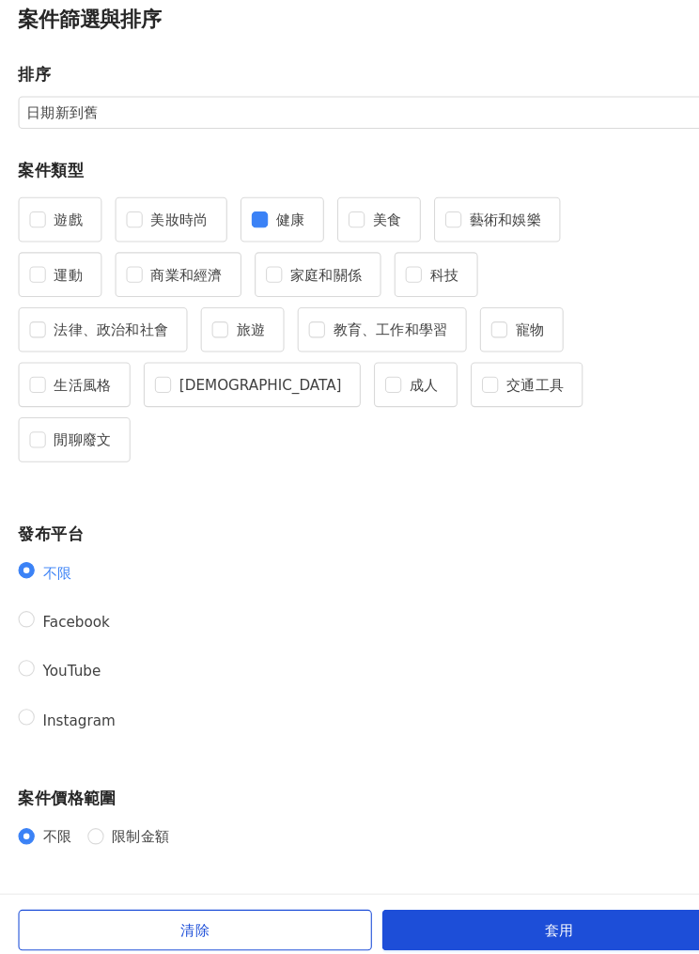
click at [558, 903] on button "套用" at bounding box center [517, 922] width 326 height 38
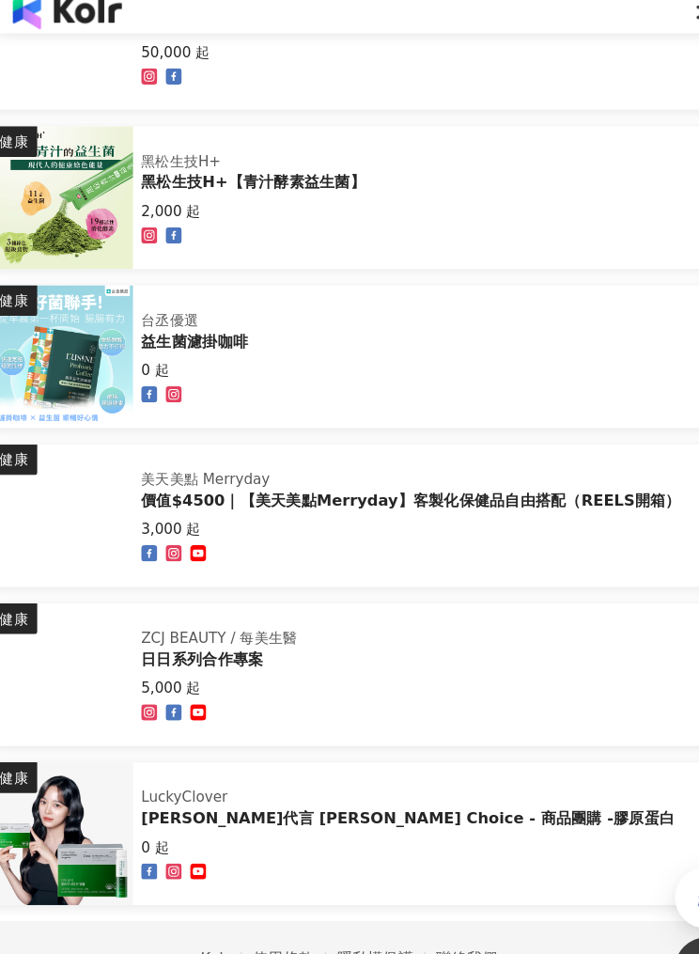
scroll to position [1400, 26]
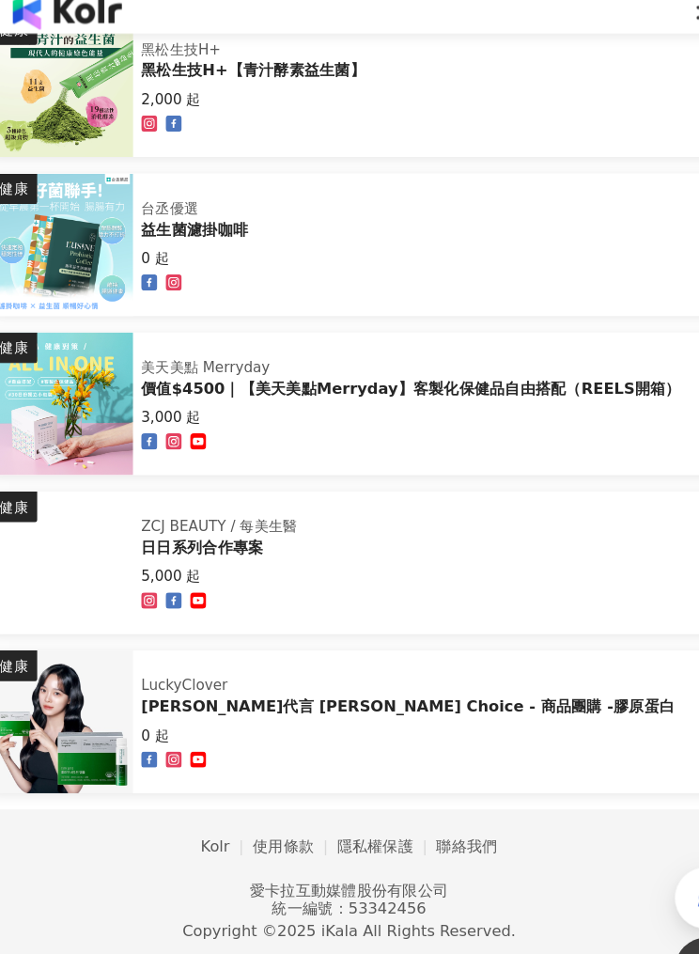
click at [499, 502] on div "健康 ZCJ BEAUTY / 每美生醫 日日系列合作專案 5,000 起" at bounding box center [400, 533] width 816 height 132
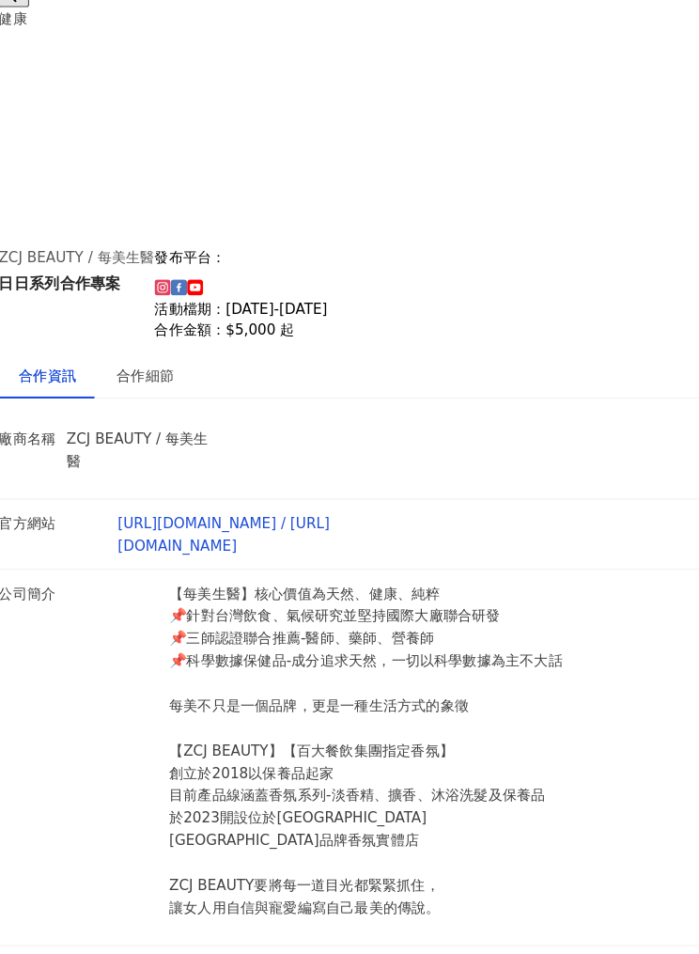
scroll to position [196, 0]
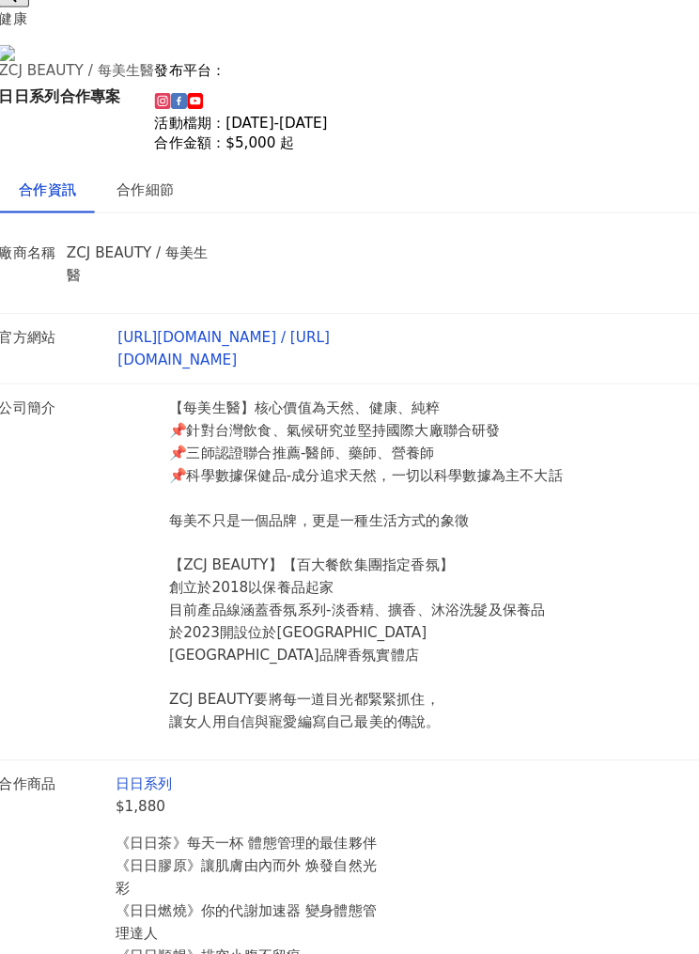
click at [171, 200] on div "合作細節" at bounding box center [135, 188] width 90 height 43
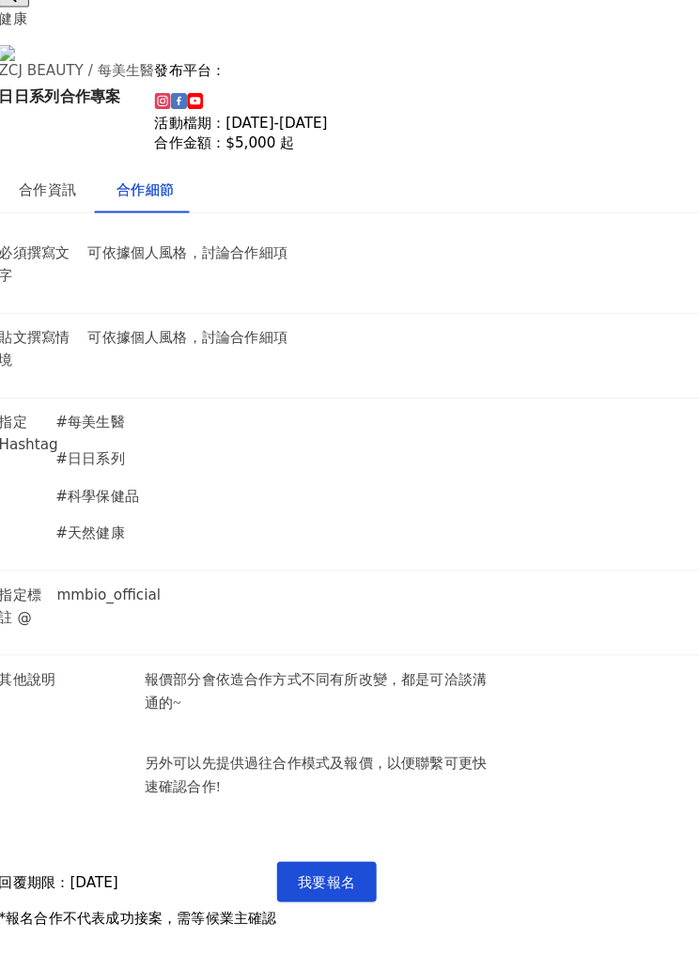
scroll to position [0, 0]
click at [21, 11] on icon at bounding box center [14, 10] width 13 height 13
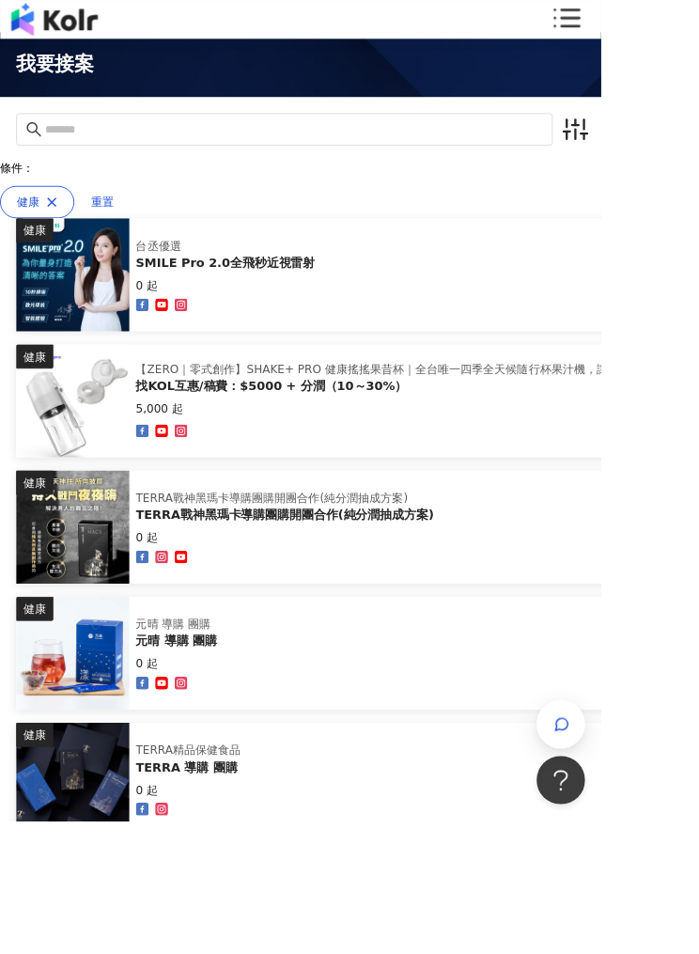
click at [656, 9] on icon at bounding box center [658, 23] width 38 height 38
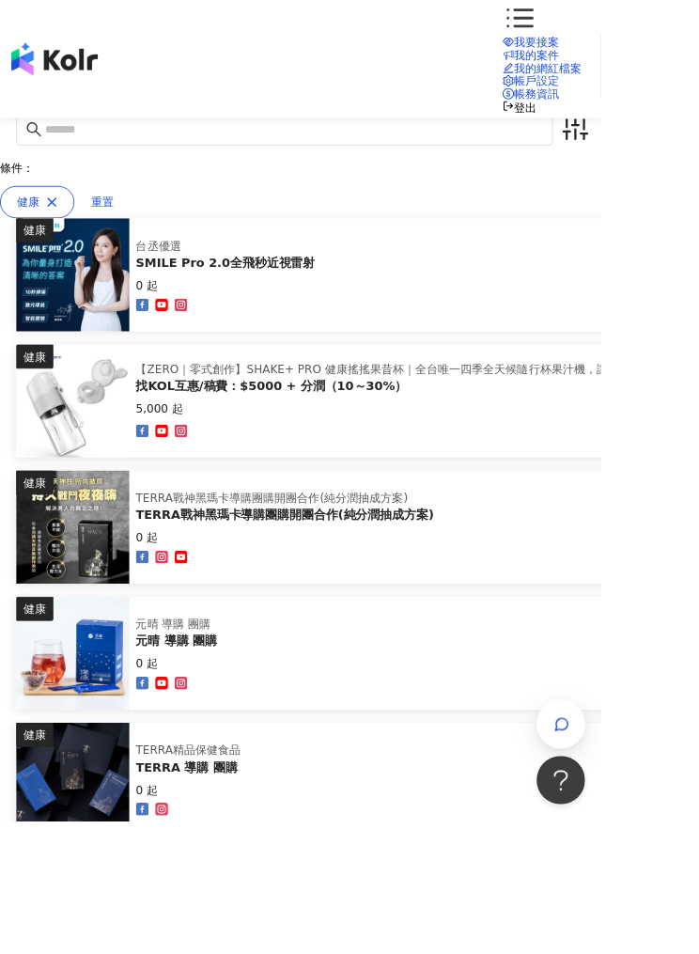
click at [585, 86] on link "我的網紅檔案" at bounding box center [631, 78] width 92 height 15
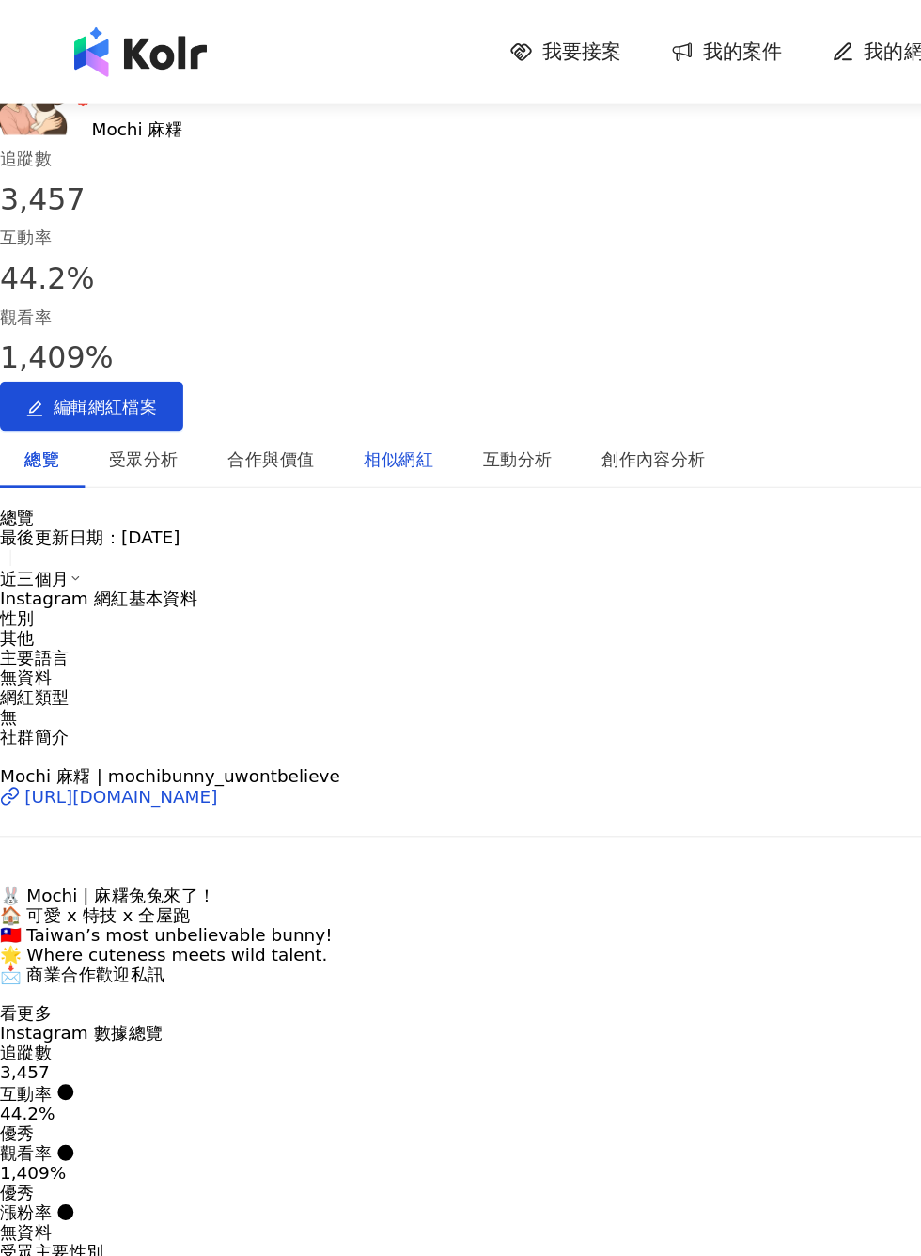
click at [329, 338] on div "相似網紅" at bounding box center [302, 348] width 53 height 21
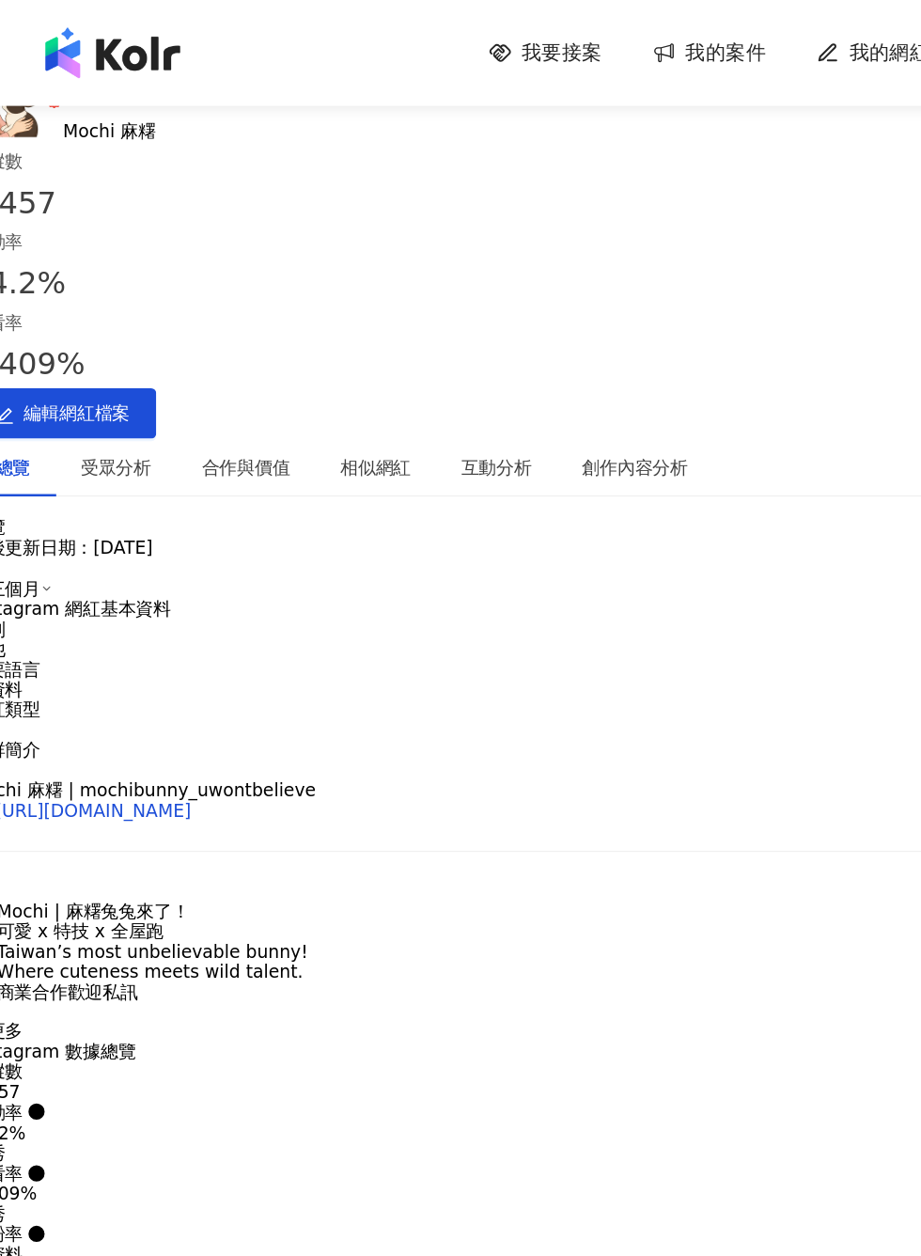
click at [412, 38] on span "我要接案" at bounding box center [442, 39] width 60 height 21
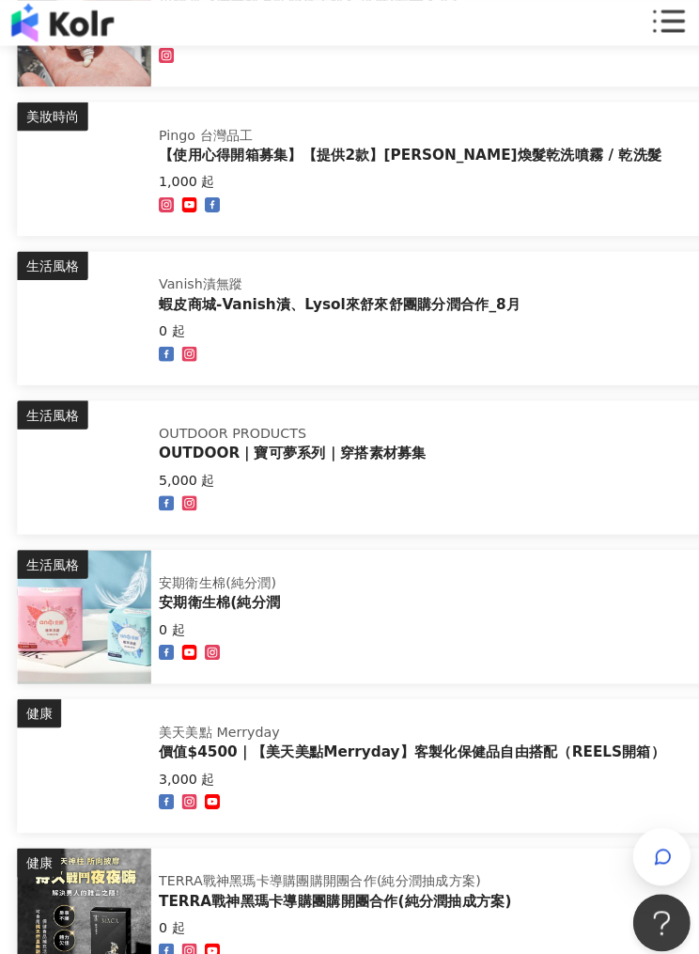
scroll to position [5076, 0]
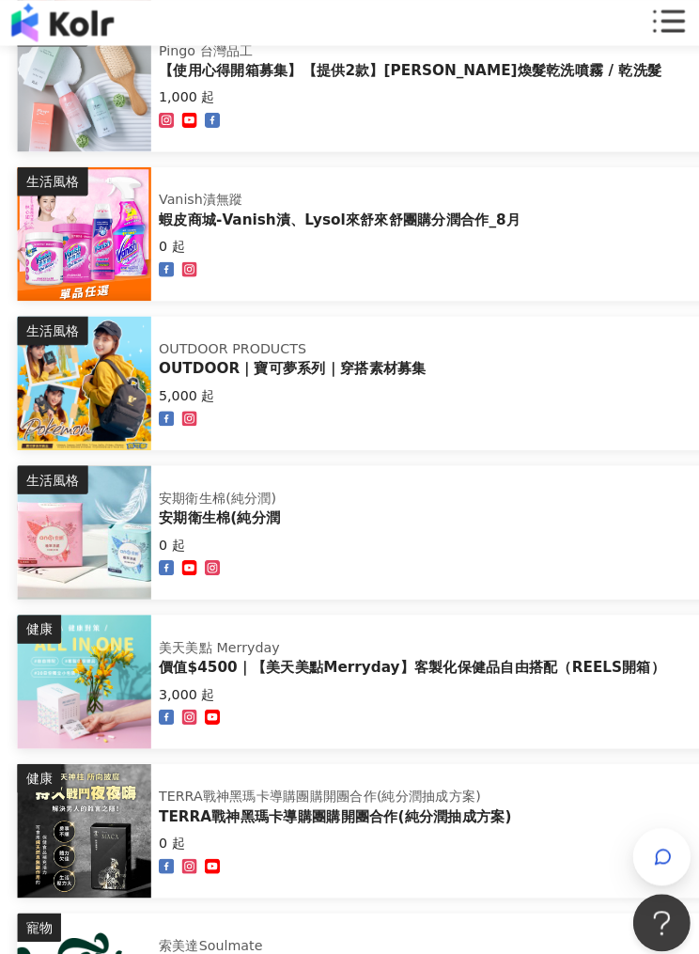
click at [530, 375] on div "生活風格 OUTDOOR PRODUCTS OUTDOOR｜寶可夢系列｜穿搭素材募集 5,000 起" at bounding box center [427, 377] width 816 height 132
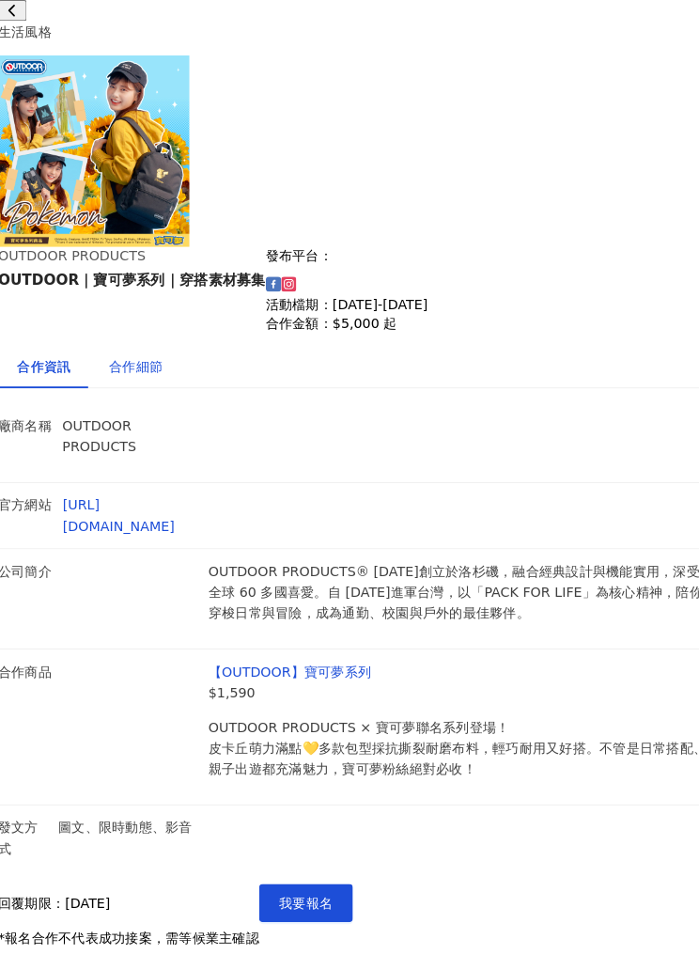
click at [153, 370] on div "合作細節" at bounding box center [135, 360] width 53 height 21
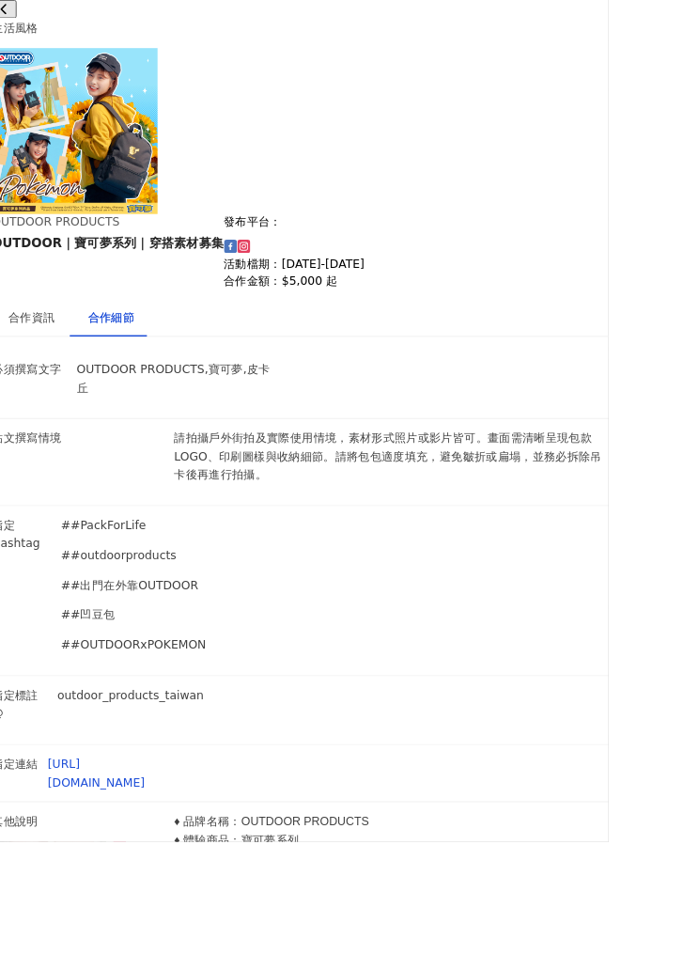
scroll to position [4180, 20]
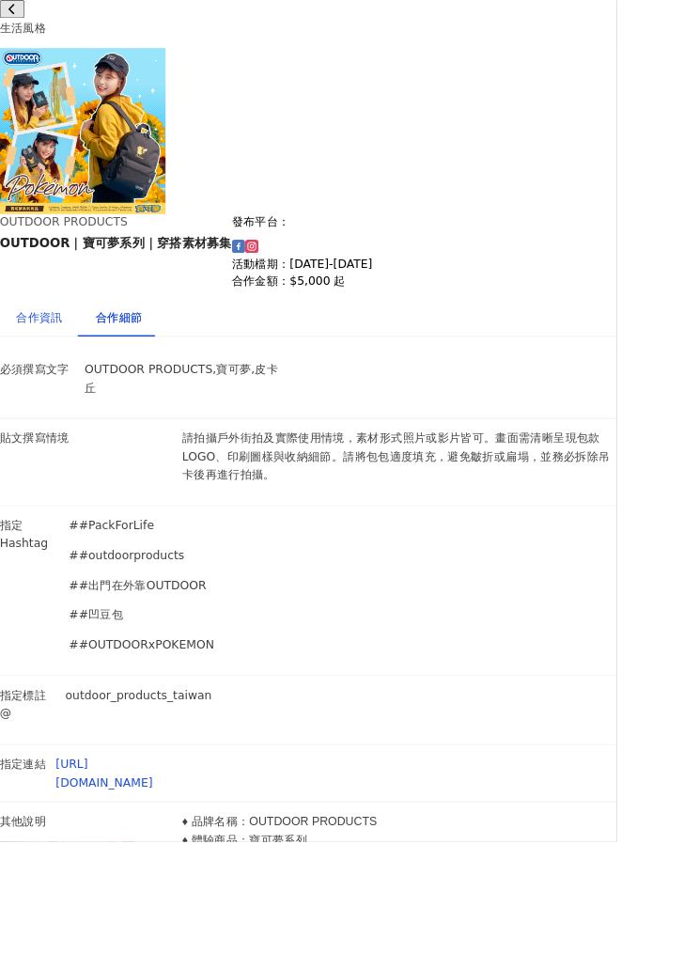
click at [71, 350] on div "合作資訊" at bounding box center [45, 360] width 53 height 21
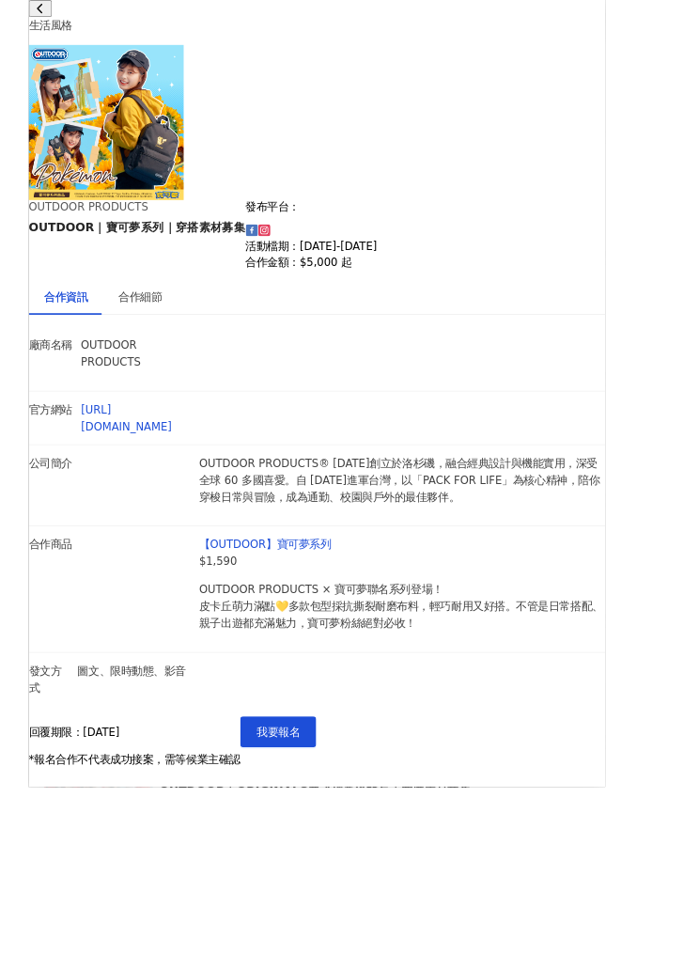
scroll to position [3230, 0]
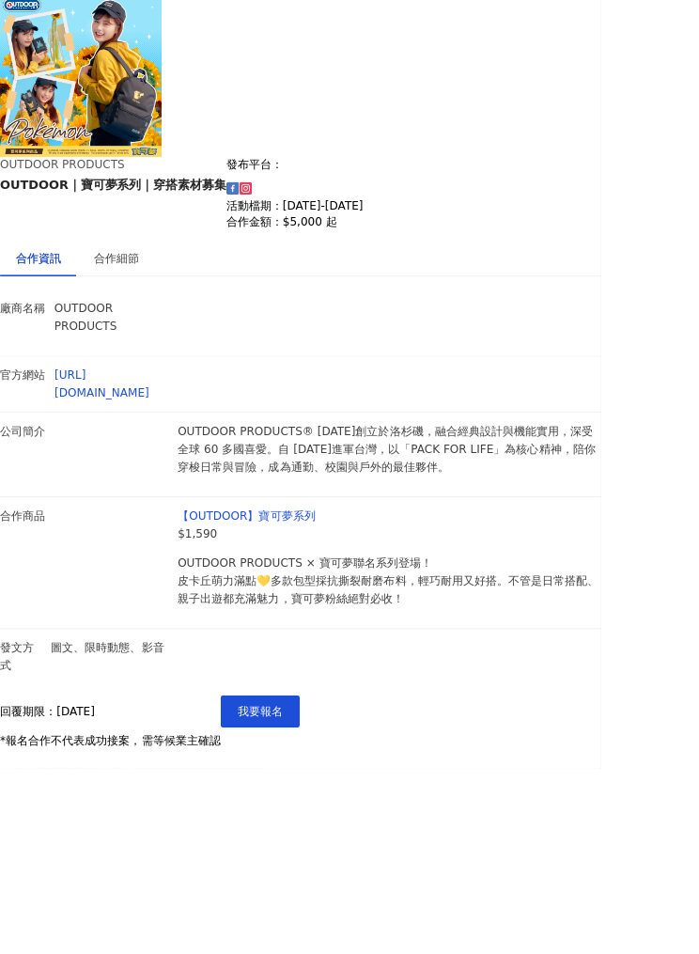
click at [138, 21] on div "生活風格" at bounding box center [349, 31] width 699 height 21
click at [11, 522] on div at bounding box center [349, 477] width 699 height 954
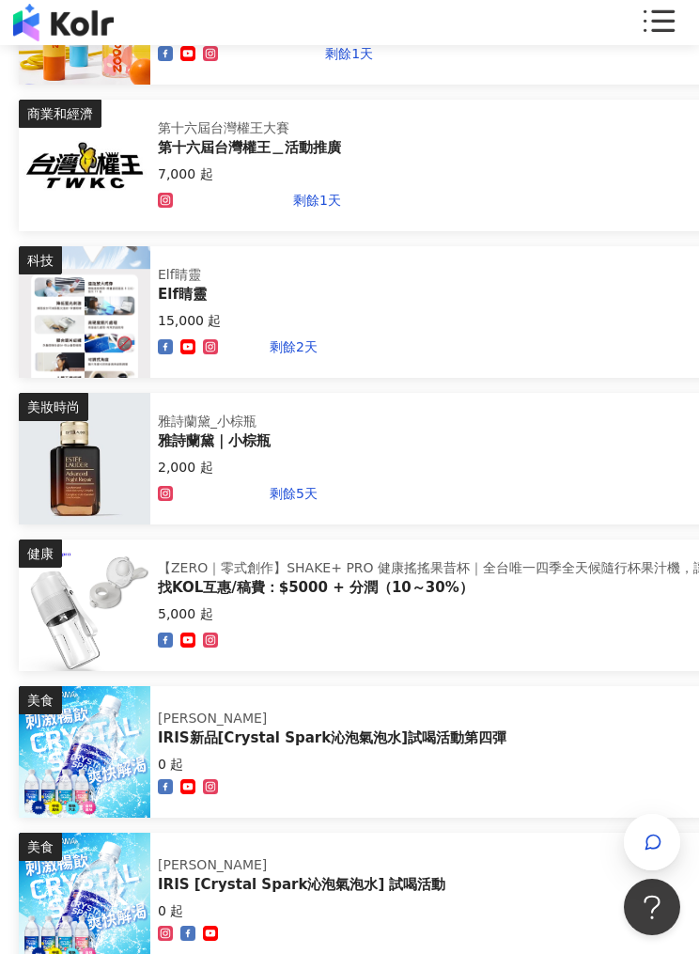
scroll to position [0, 0]
